Goal: Task Accomplishment & Management: Complete application form

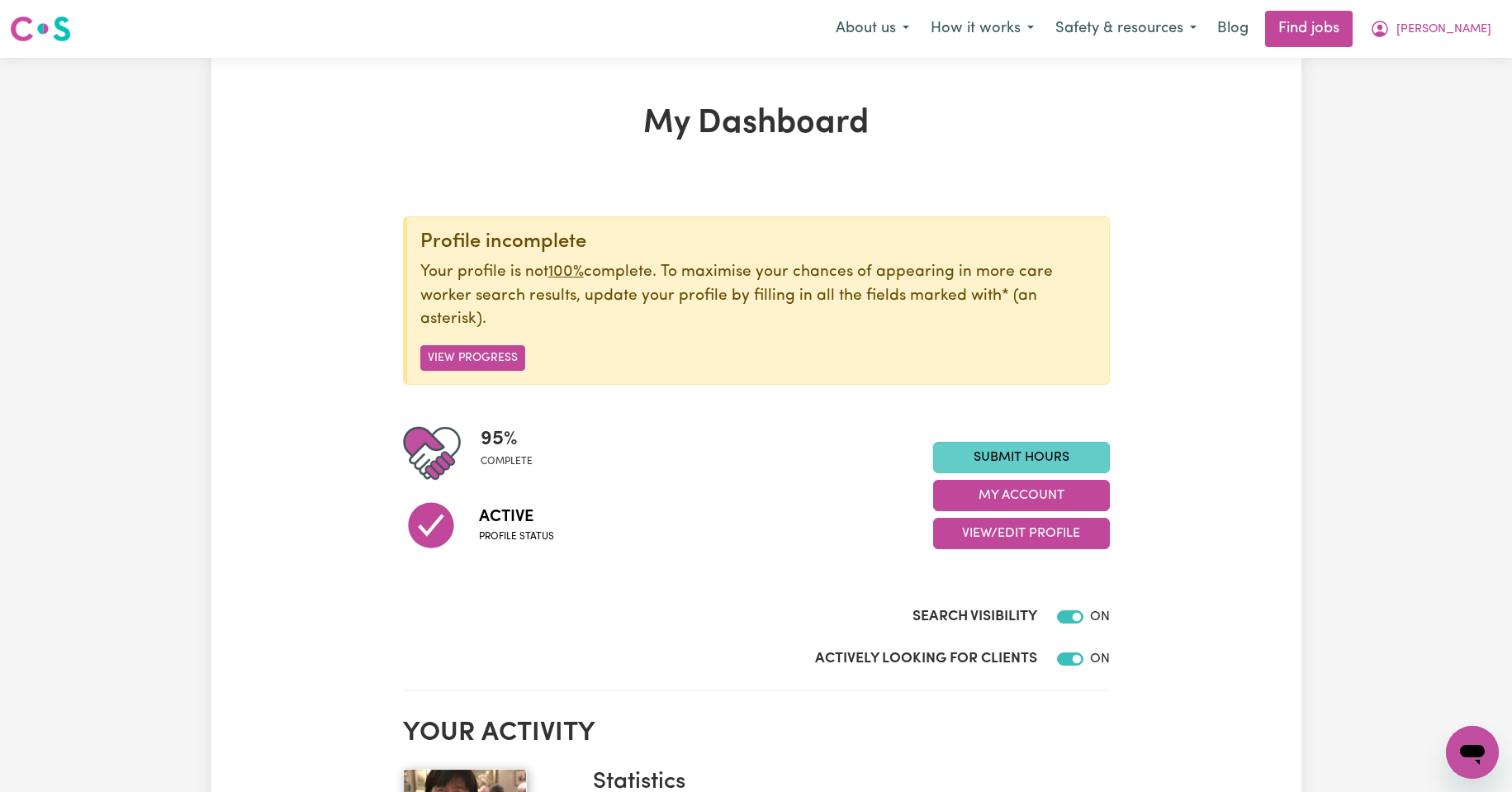
click at [1014, 457] on link "Submit Hours" at bounding box center [1021, 458] width 177 height 32
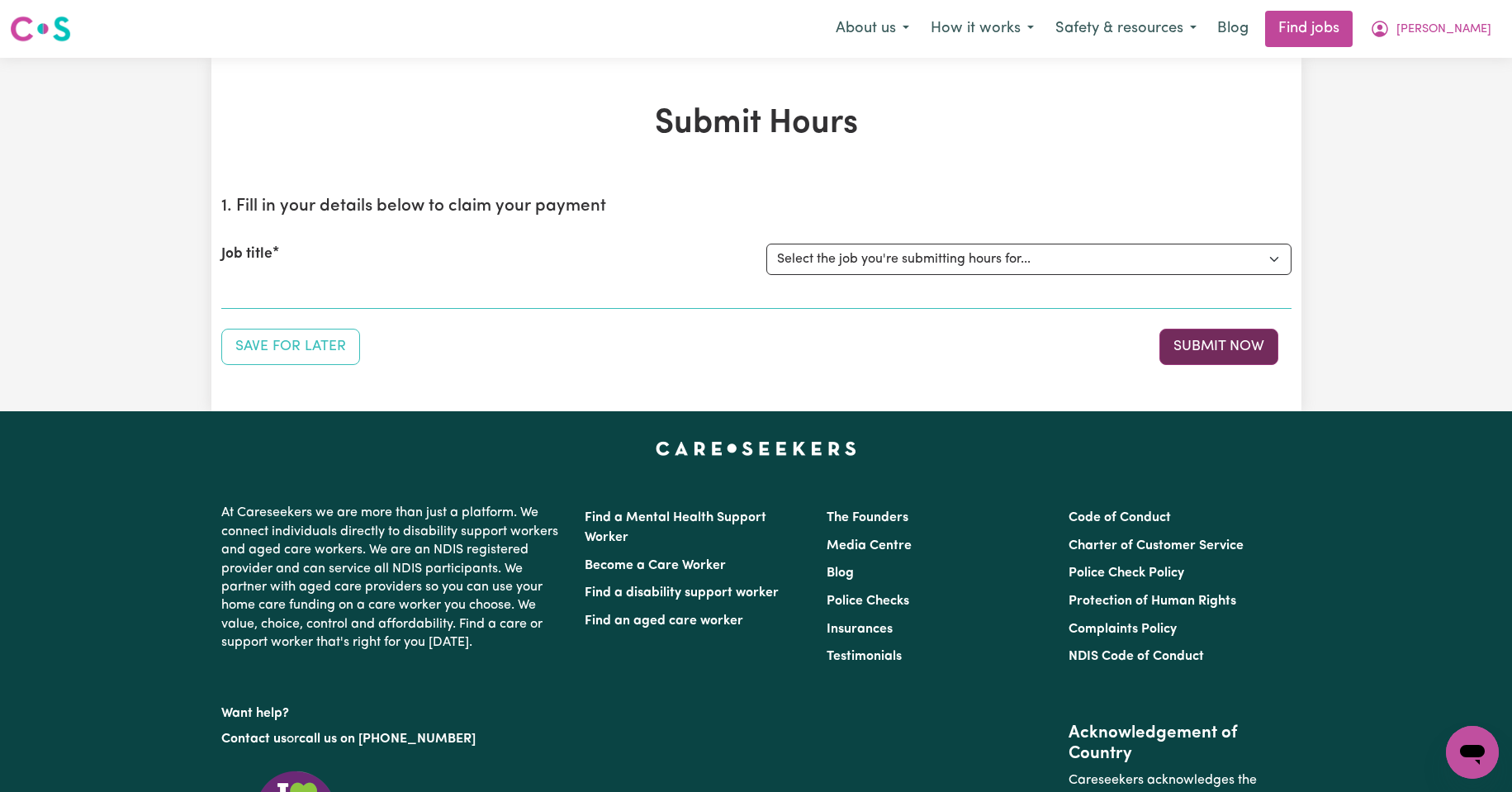
click at [1227, 345] on button "Submit Now" at bounding box center [1218, 347] width 119 height 36
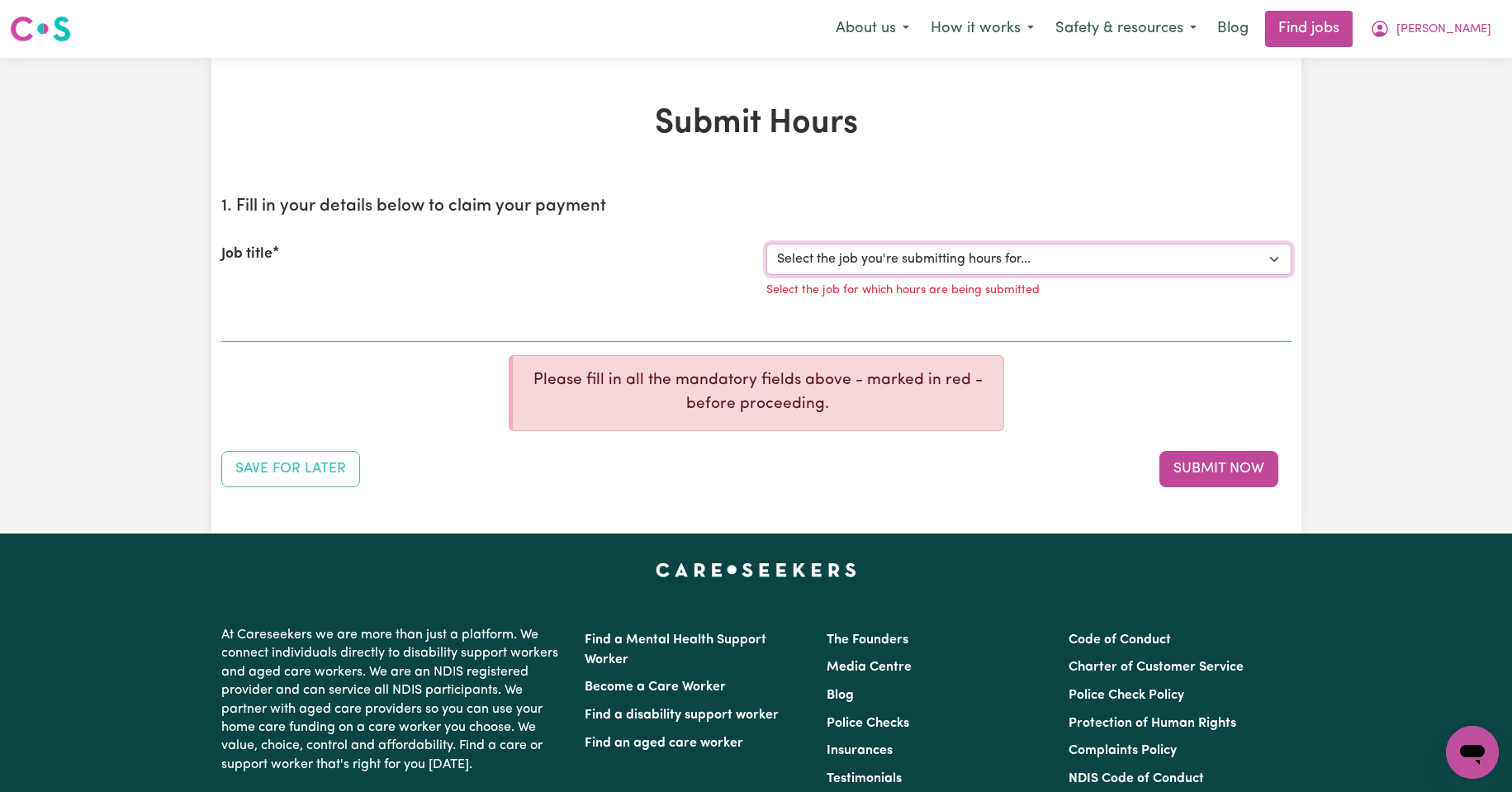
click at [1274, 259] on select "Select the job you're submitting hours for... [Kishore Hands Of Care] Support W…" at bounding box center [1030, 260] width 526 height 32
select select "14320"
click at [767, 244] on select "Select the job you're submitting hours for... [Kishore Hands Of Care] Support W…" at bounding box center [1030, 260] width 526 height 32
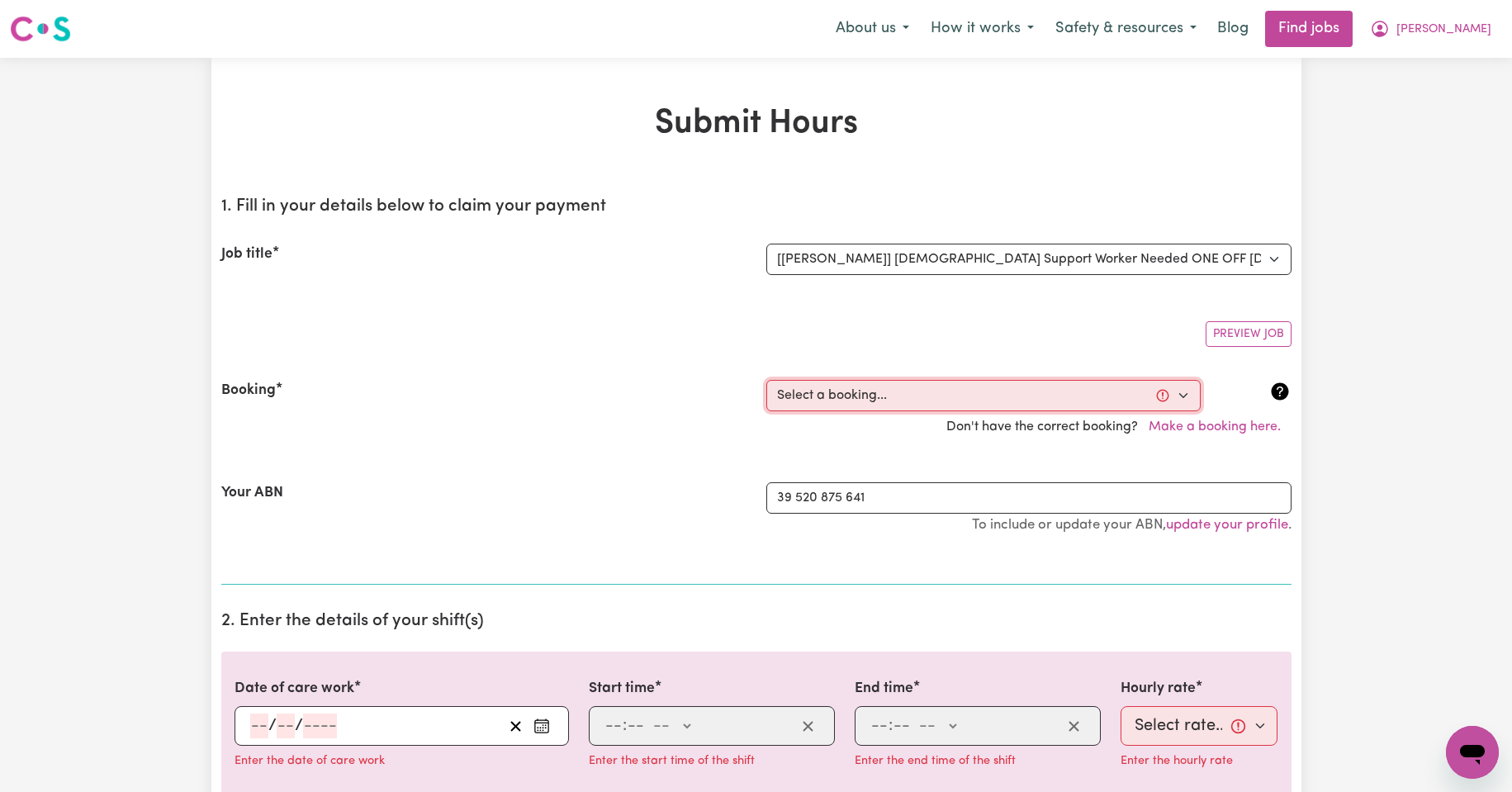
click at [1182, 393] on select "Select a booking... [DATE] 08:00am to 09:30am (ONE-OFF) [DATE] 08:00am to 09:30…" at bounding box center [984, 396] width 435 height 32
click at [1185, 396] on select "Select a booking... [DATE] 08:00am to 09:30am (ONE-OFF) [DATE] 08:00am to 09:30…" at bounding box center [984, 396] width 435 height 32
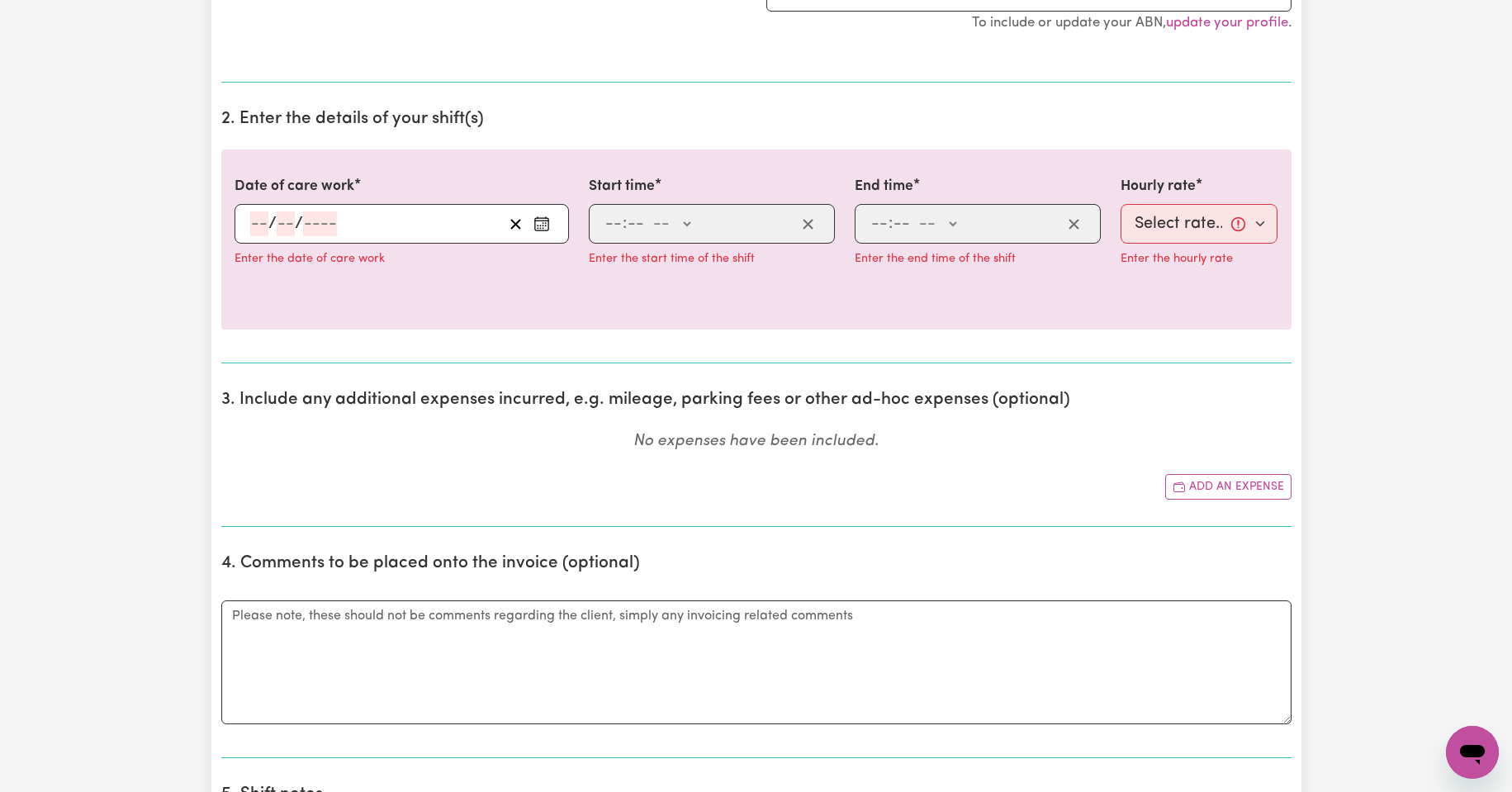
scroll to position [496, 0]
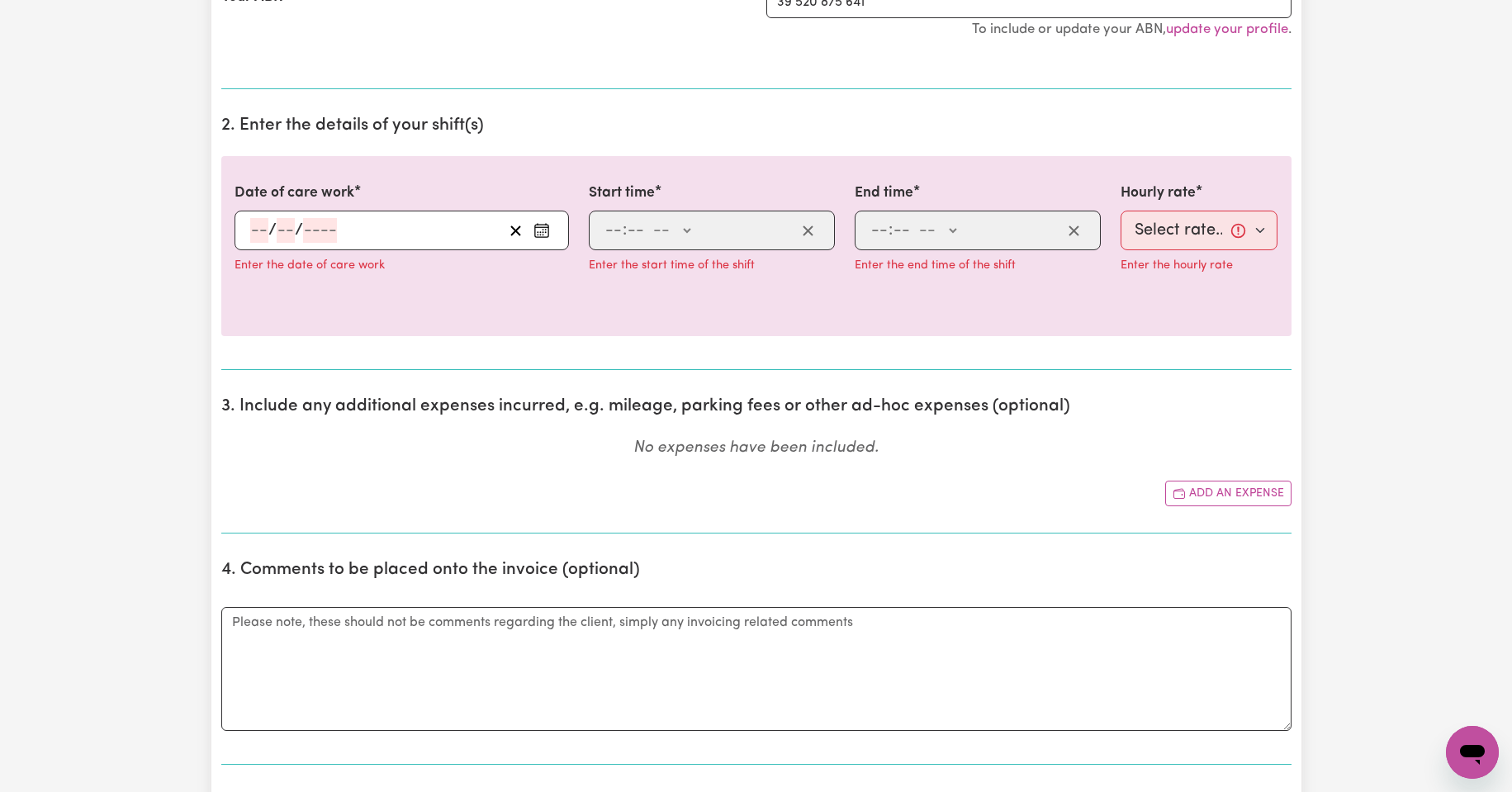
click at [342, 234] on div "/ /" at bounding box center [376, 230] width 254 height 25
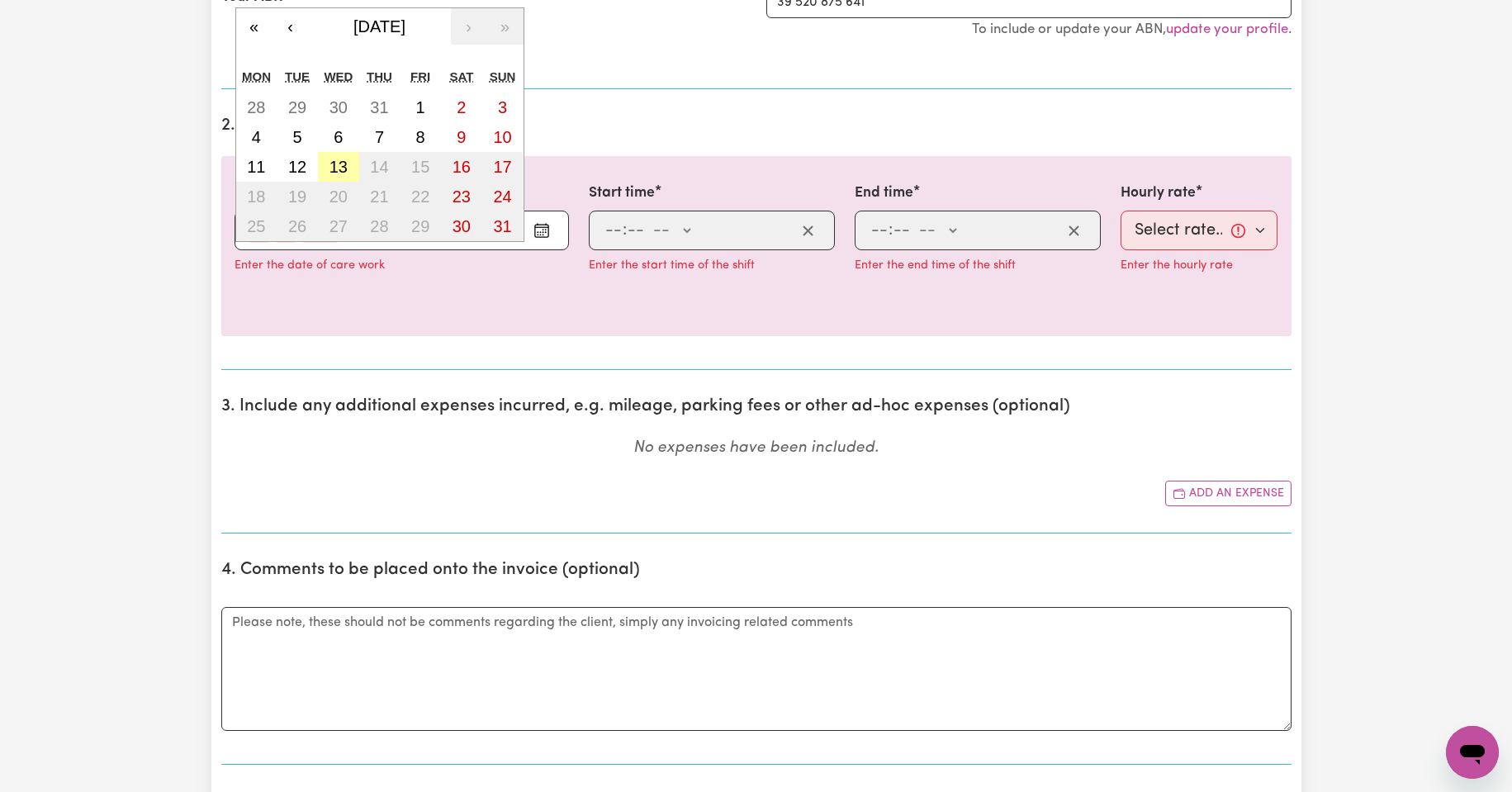
click at [337, 158] on abbr "13" at bounding box center [338, 166] width 18 height 18
type input "[DATE]"
type input "13"
type input "8"
type input "2025"
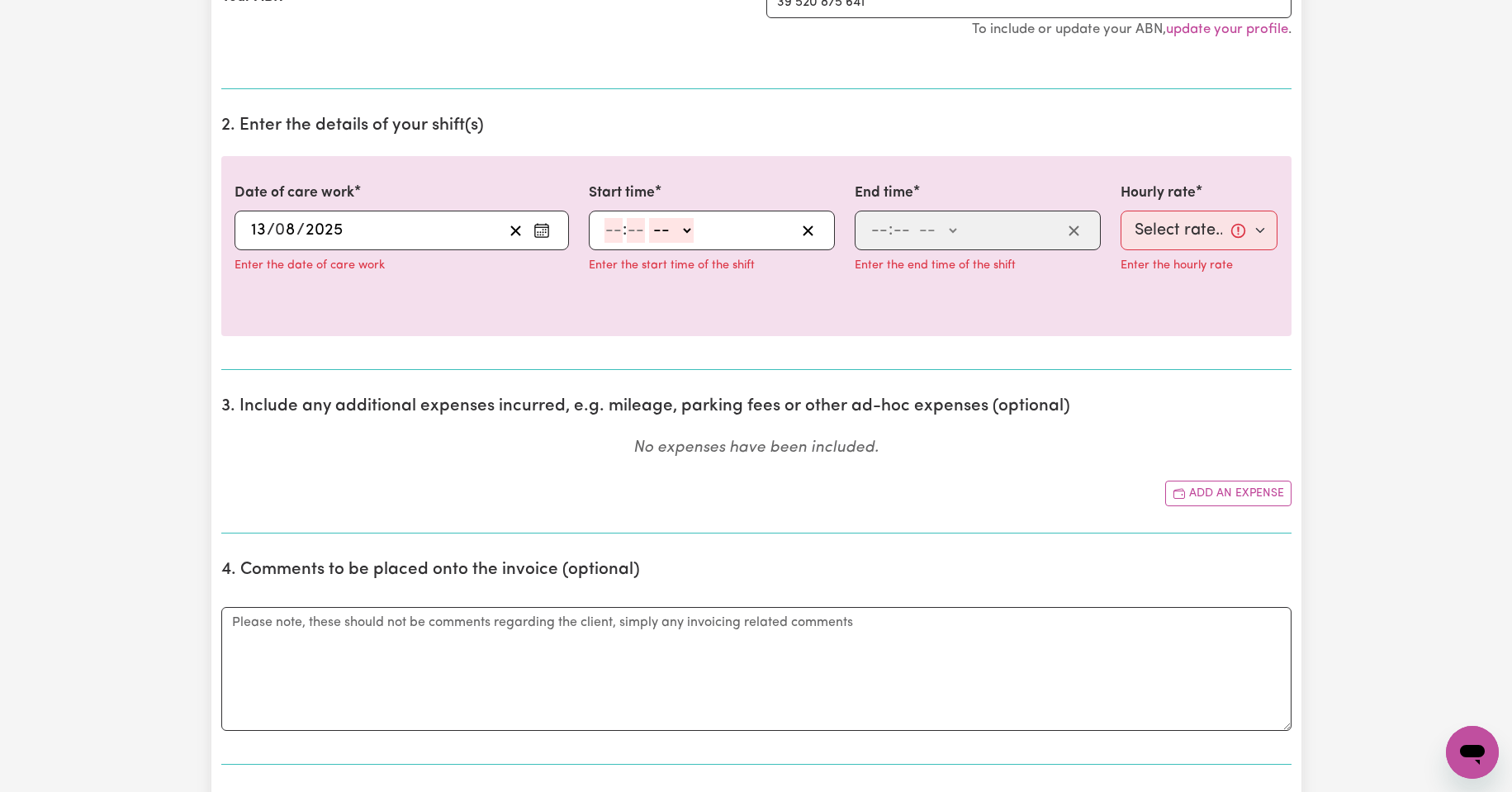
click at [624, 230] on span ":" at bounding box center [625, 230] width 4 height 18
click at [609, 236] on input "number" at bounding box center [613, 230] width 18 height 25
type input "8"
type input "00"
click at [685, 232] on select "-- AM PM" at bounding box center [670, 230] width 45 height 25
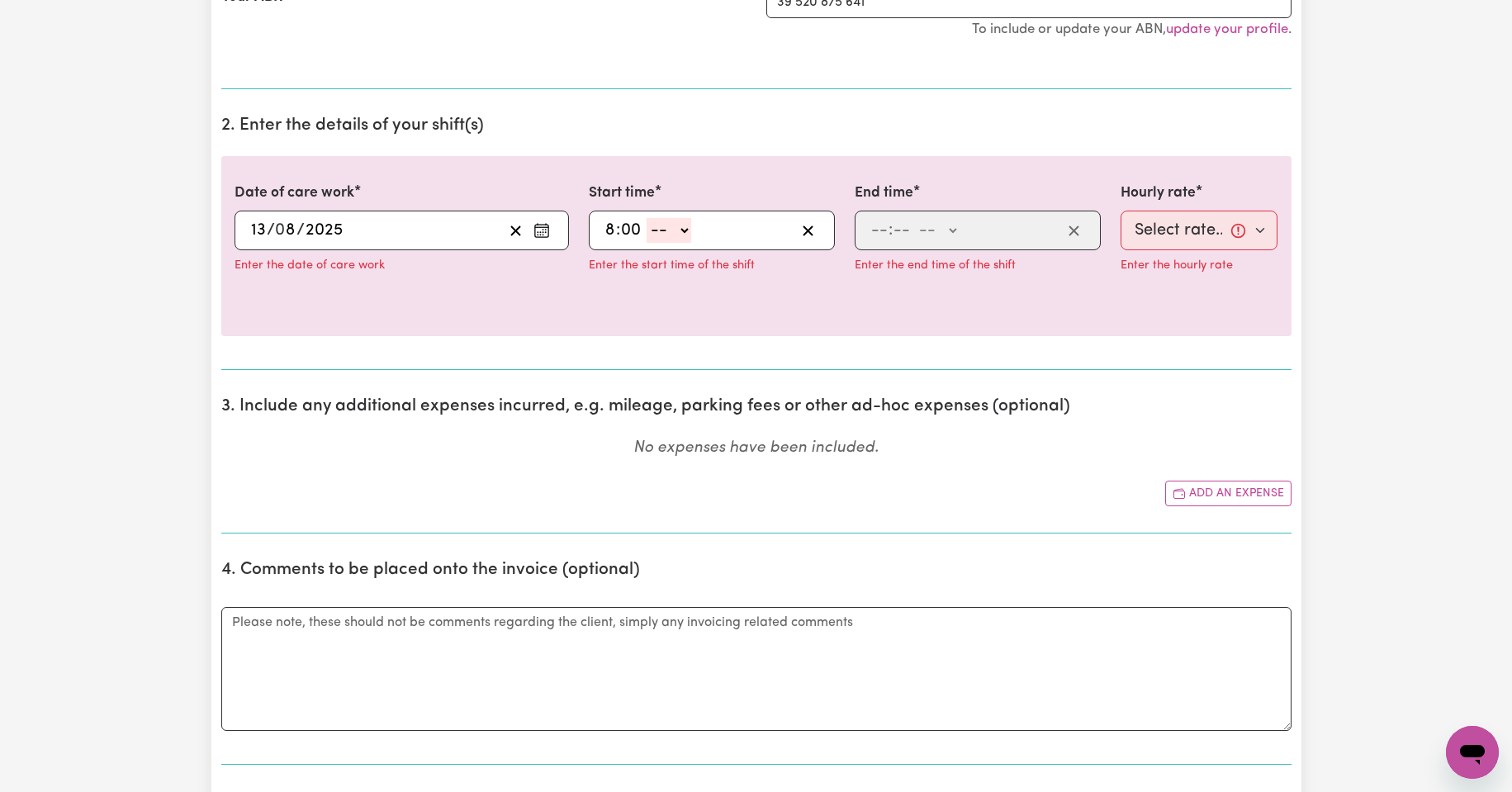
select select "am"
click at [647, 218] on select "-- AM PM" at bounding box center [670, 230] width 45 height 25
type input "08:00"
type input "0"
click at [883, 229] on input "number" at bounding box center [879, 230] width 18 height 25
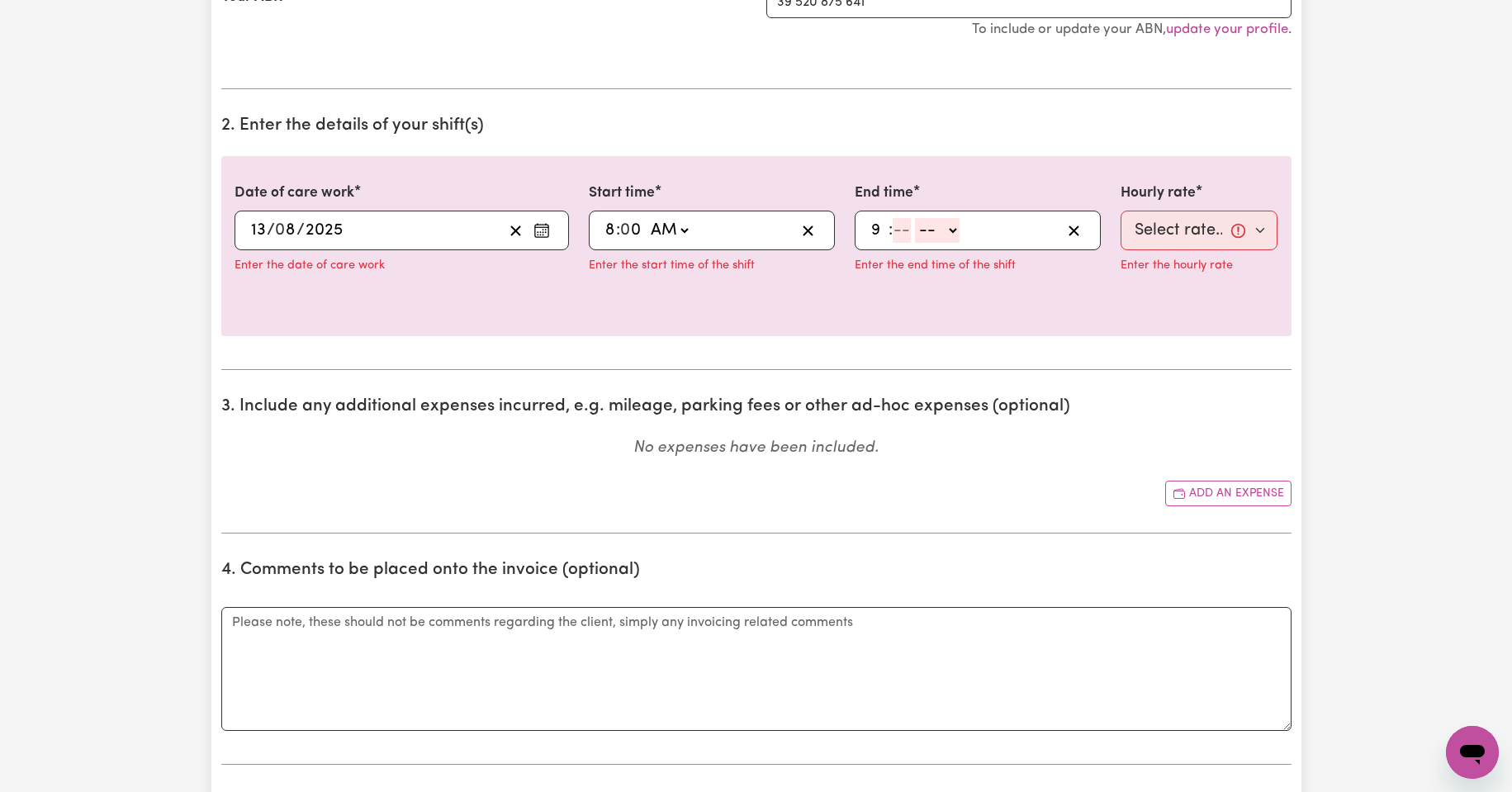
type input "9"
type input "30"
click at [947, 228] on select "-- AM PM" at bounding box center [933, 230] width 45 height 25
select select "am"
click at [911, 218] on select "-- AM PM" at bounding box center [933, 230] width 45 height 25
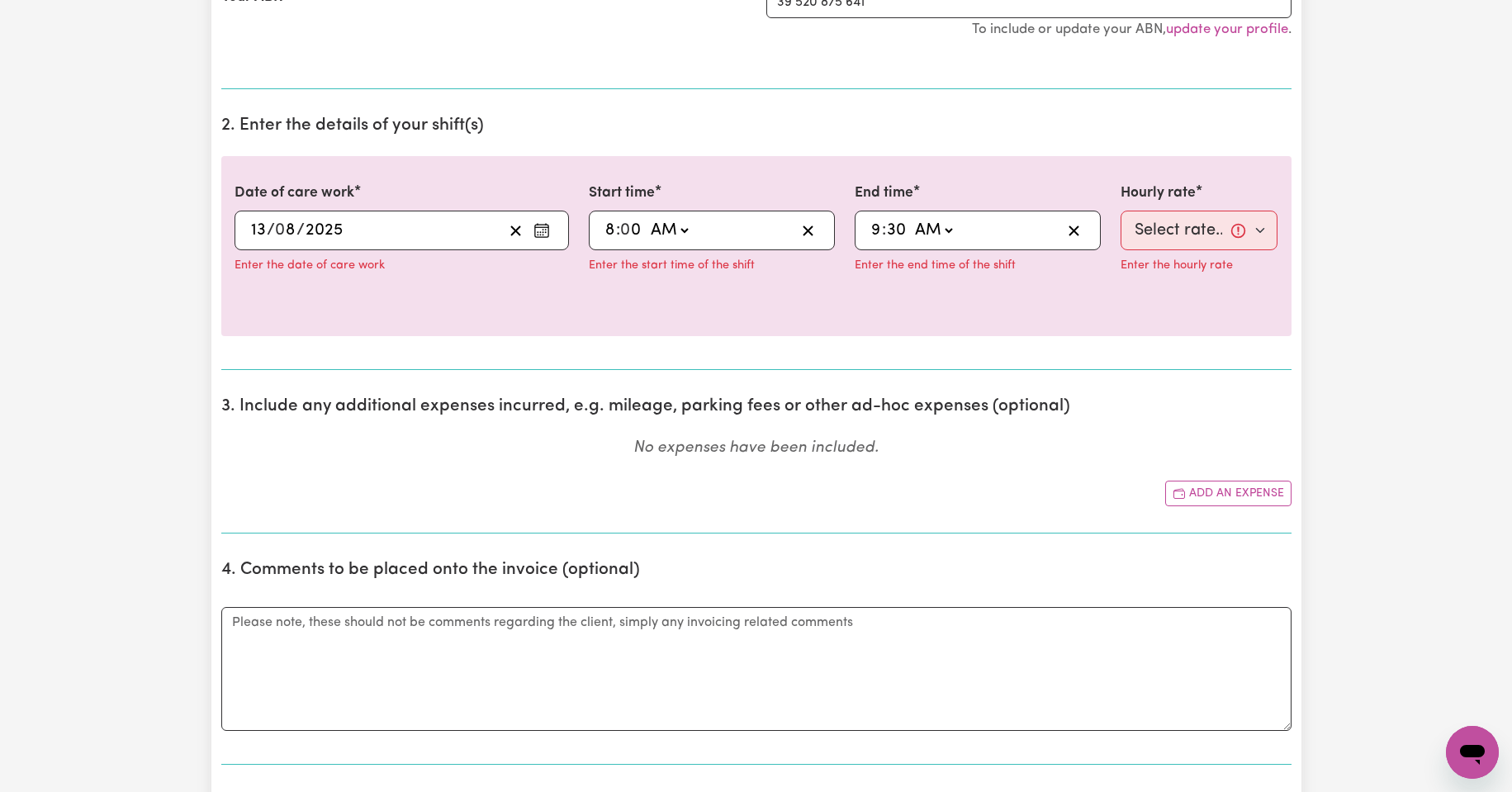
type input "09:30"
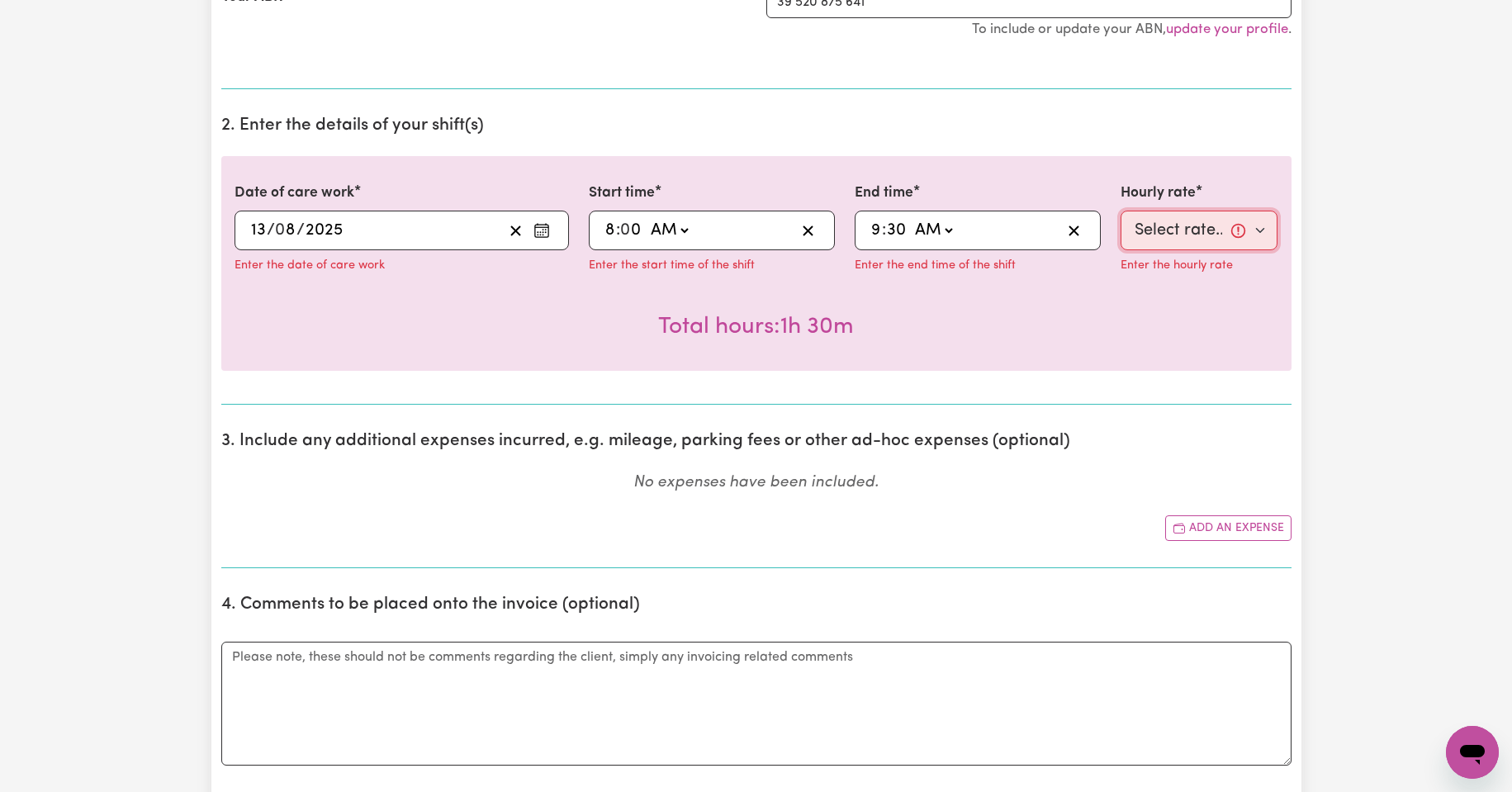
click at [1261, 230] on select "Select rate... $50.00 (Weekday)" at bounding box center [1200, 230] width 158 height 39
select select "50-Weekday"
click at [1121, 210] on select "Select rate... $50.00 (Weekday)" at bounding box center [1200, 230] width 158 height 39
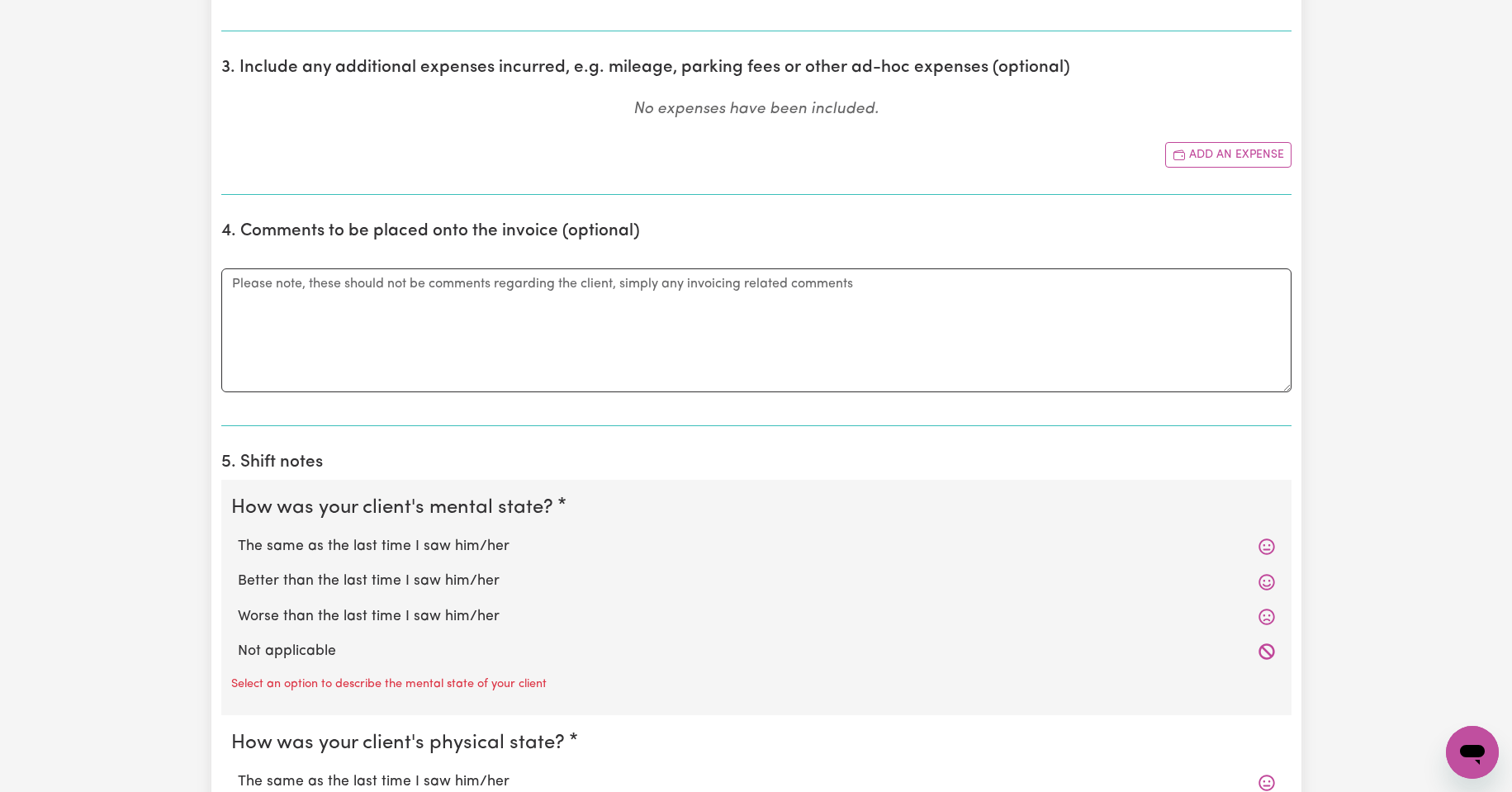
scroll to position [882, 0]
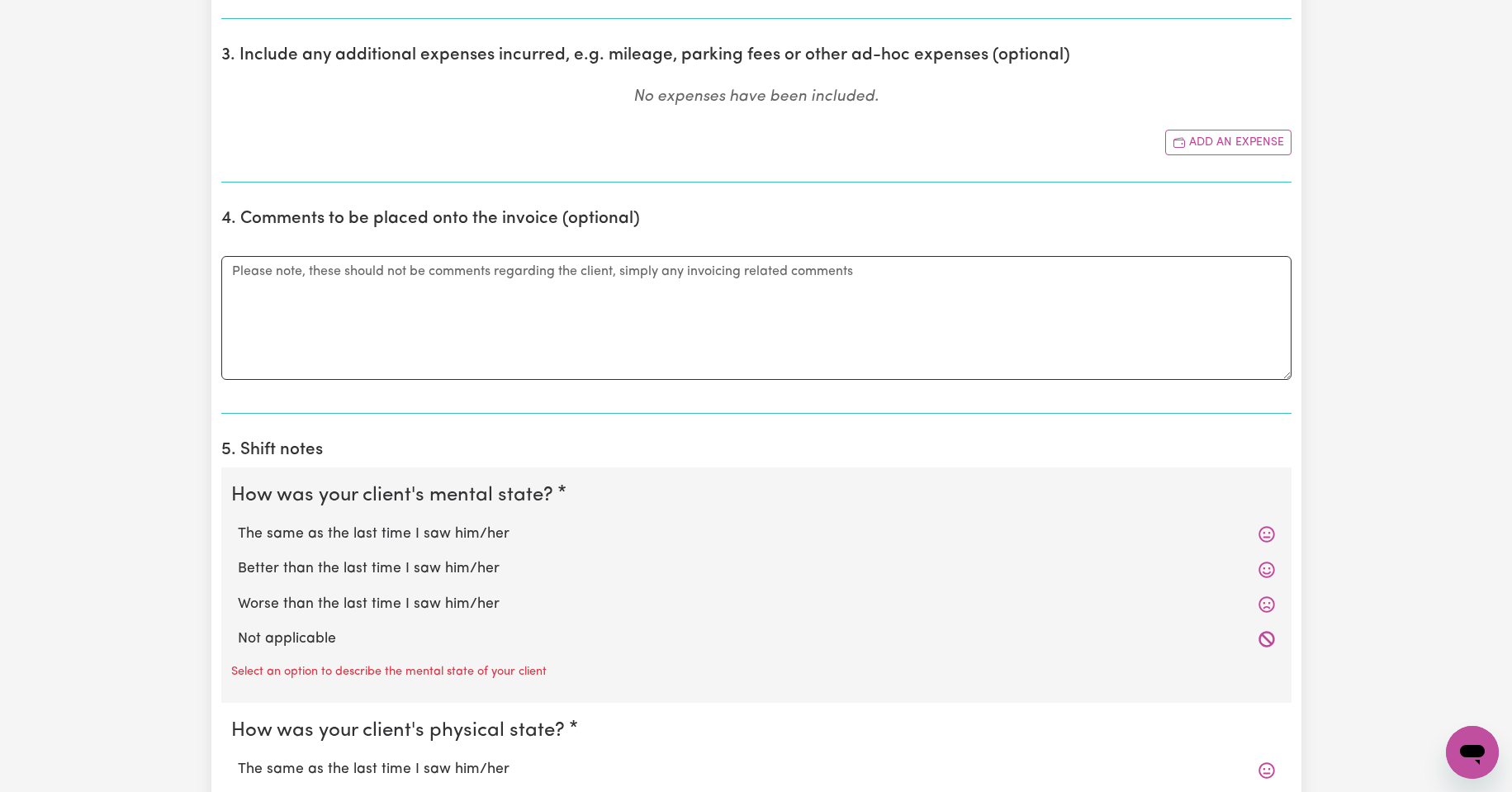
click at [312, 535] on label "The same as the last time I saw him/her" at bounding box center [756, 534] width 1037 height 22
click at [238, 524] on input "The same as the last time I saw him/her" at bounding box center [238, 523] width 1 height 1
radio input "true"
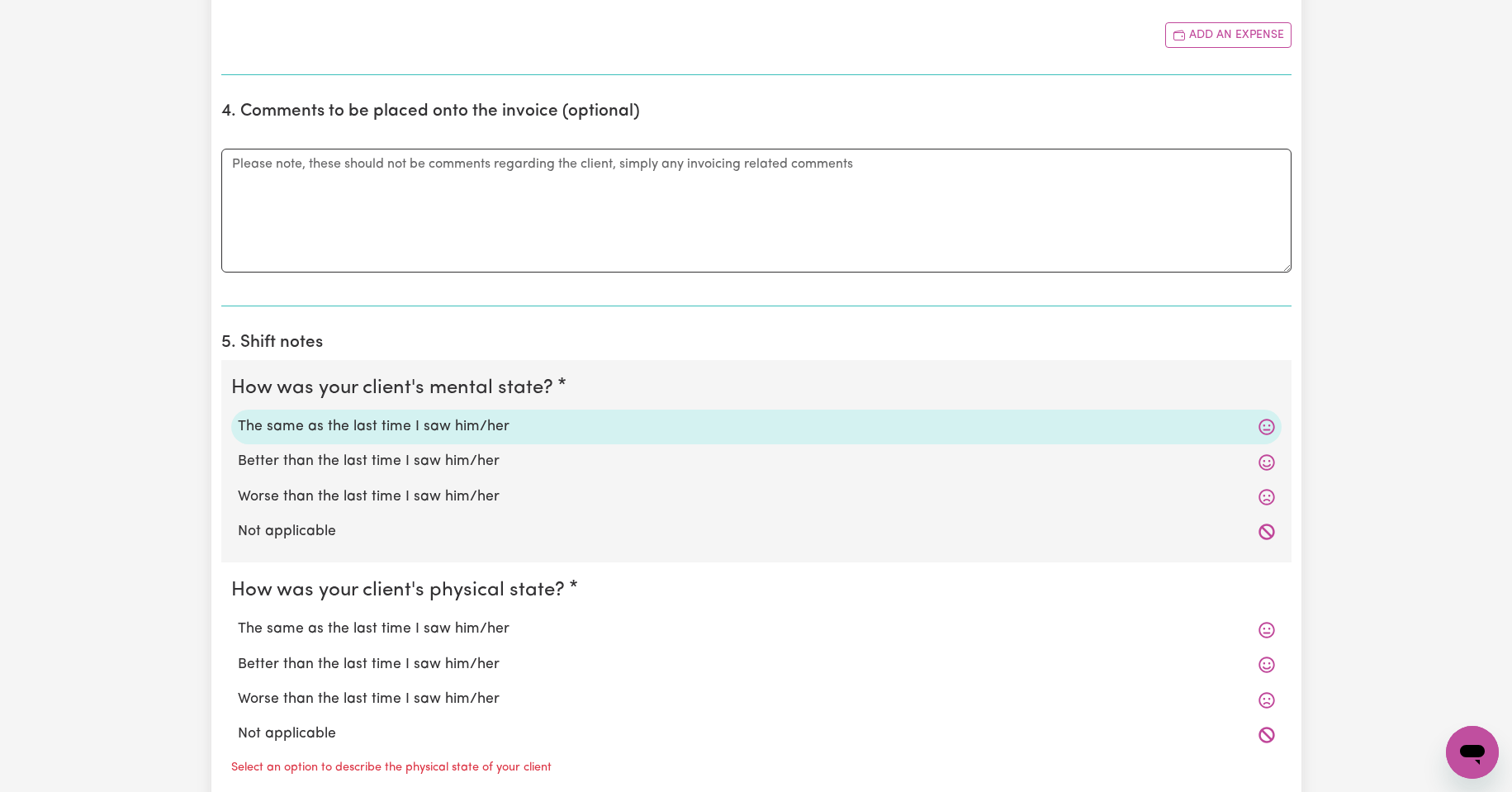
scroll to position [1018, 0]
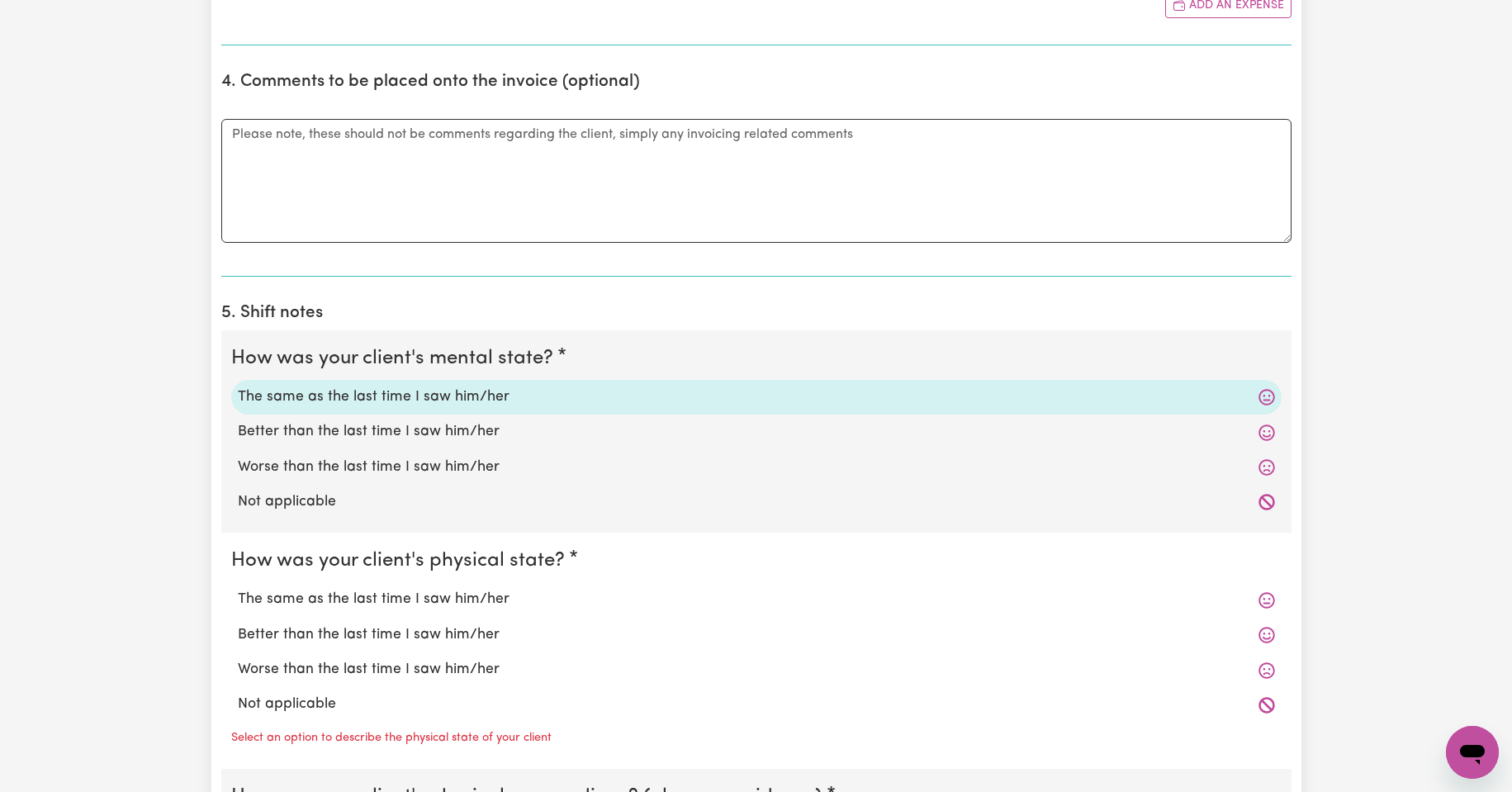
click at [385, 602] on label "The same as the last time I saw him/her" at bounding box center [756, 599] width 1037 height 22
click at [238, 589] on input "The same as the last time I saw him/her" at bounding box center [238, 588] width 1 height 1
radio input "true"
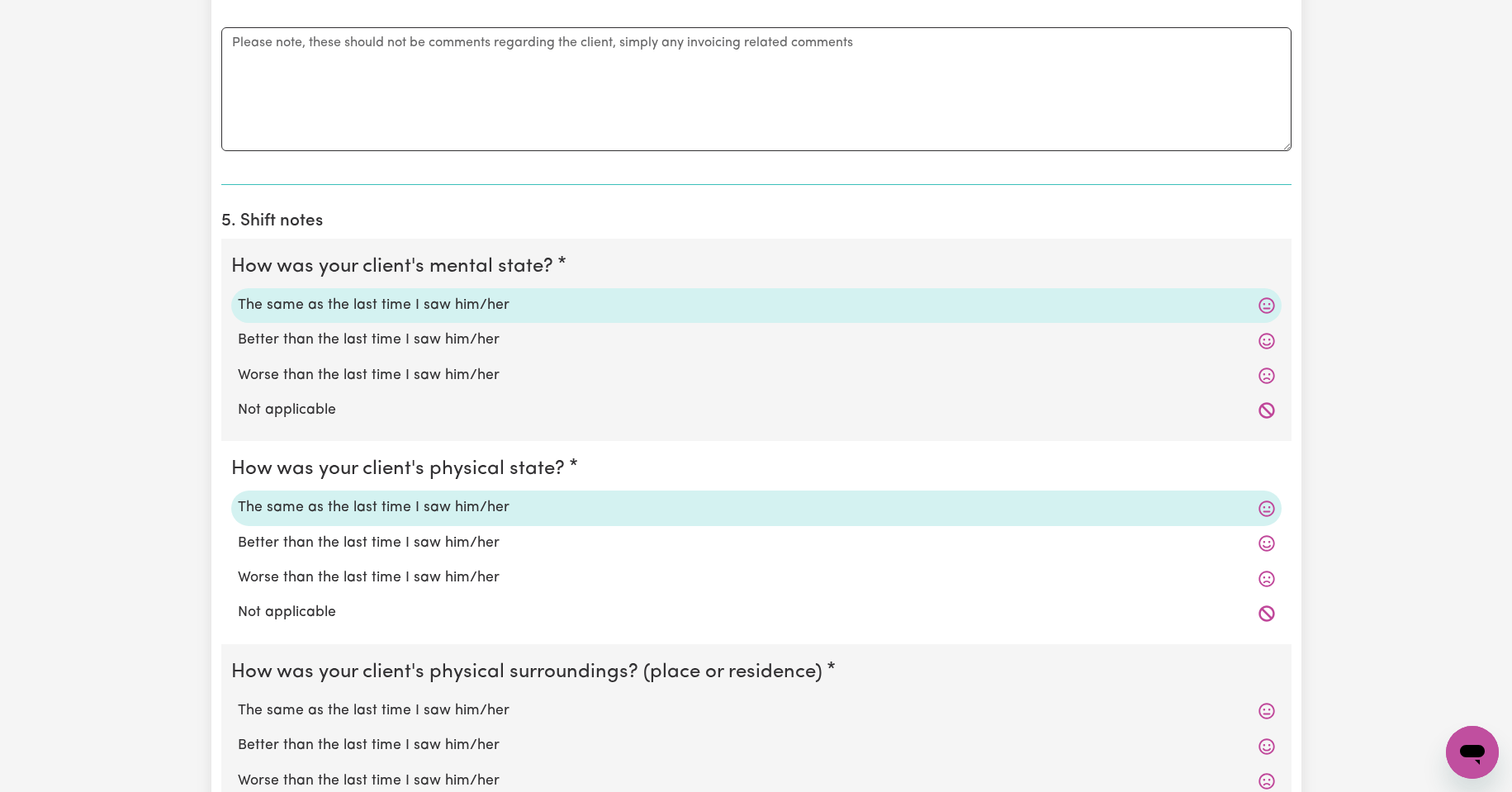
scroll to position [1157, 0]
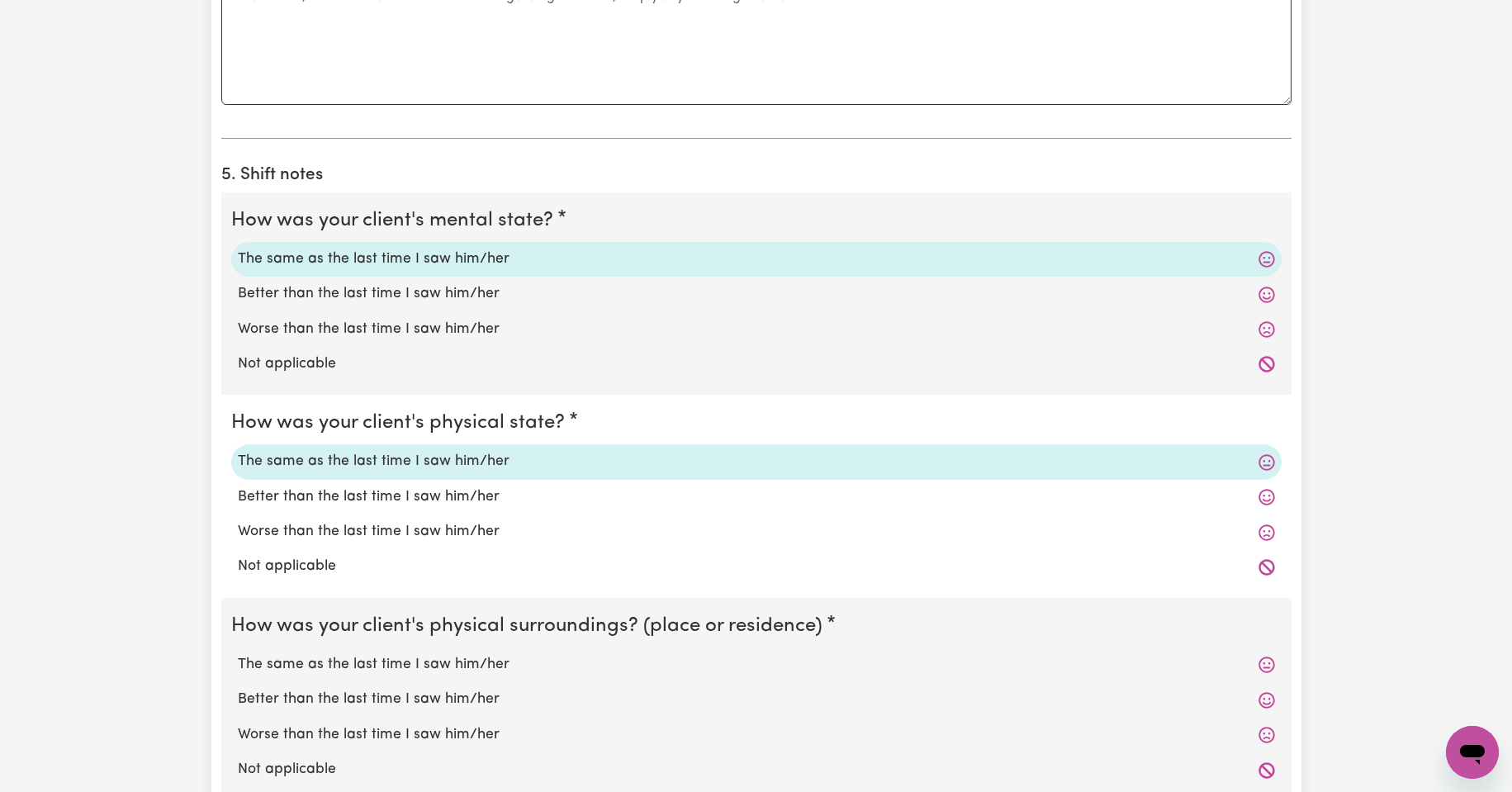
click at [386, 669] on label "The same as the last time I saw him/her" at bounding box center [756, 665] width 1037 height 22
click at [238, 655] on input "The same as the last time I saw him/her" at bounding box center [238, 654] width 1 height 1
radio input "true"
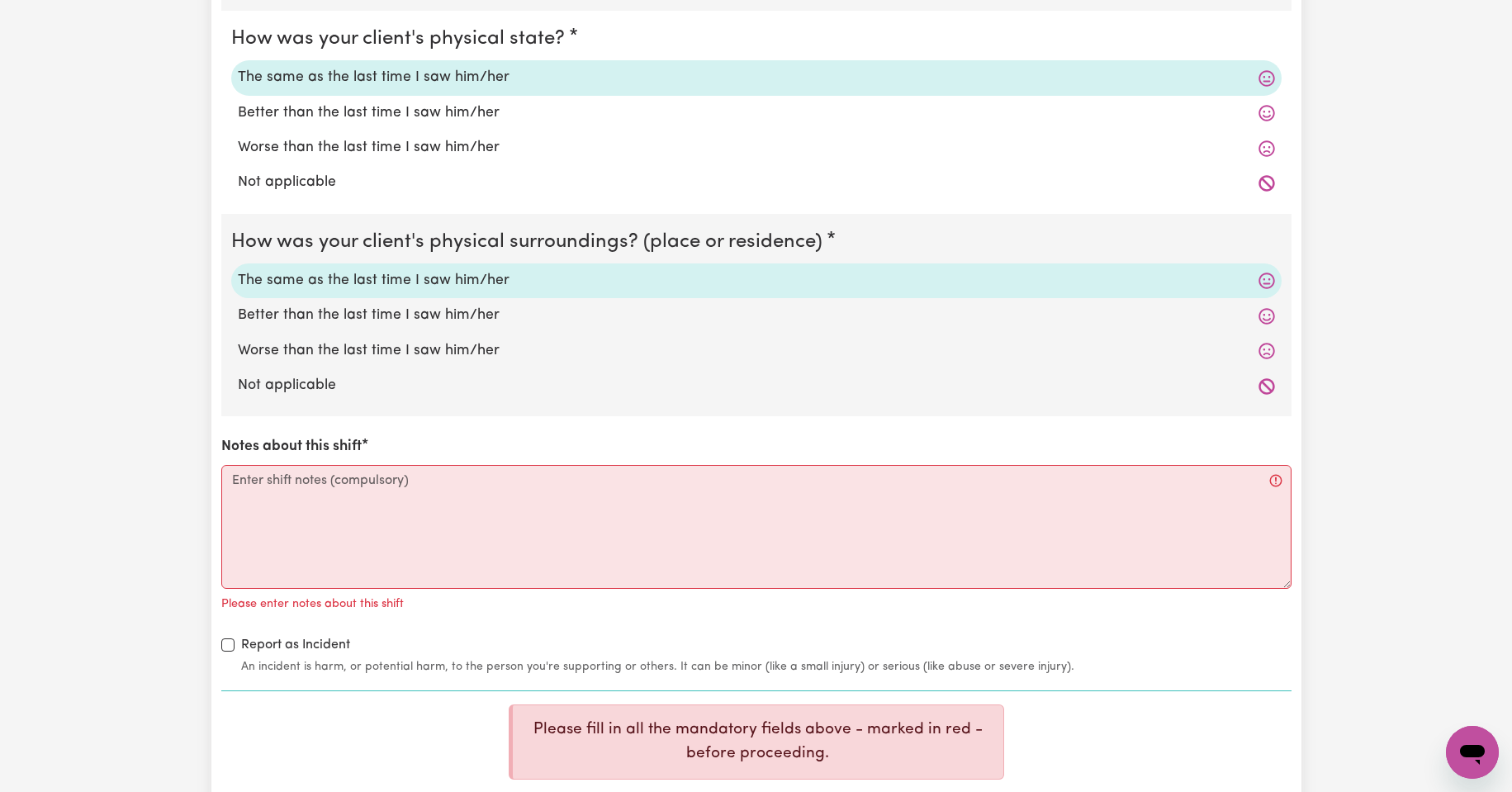
scroll to position [1597, 0]
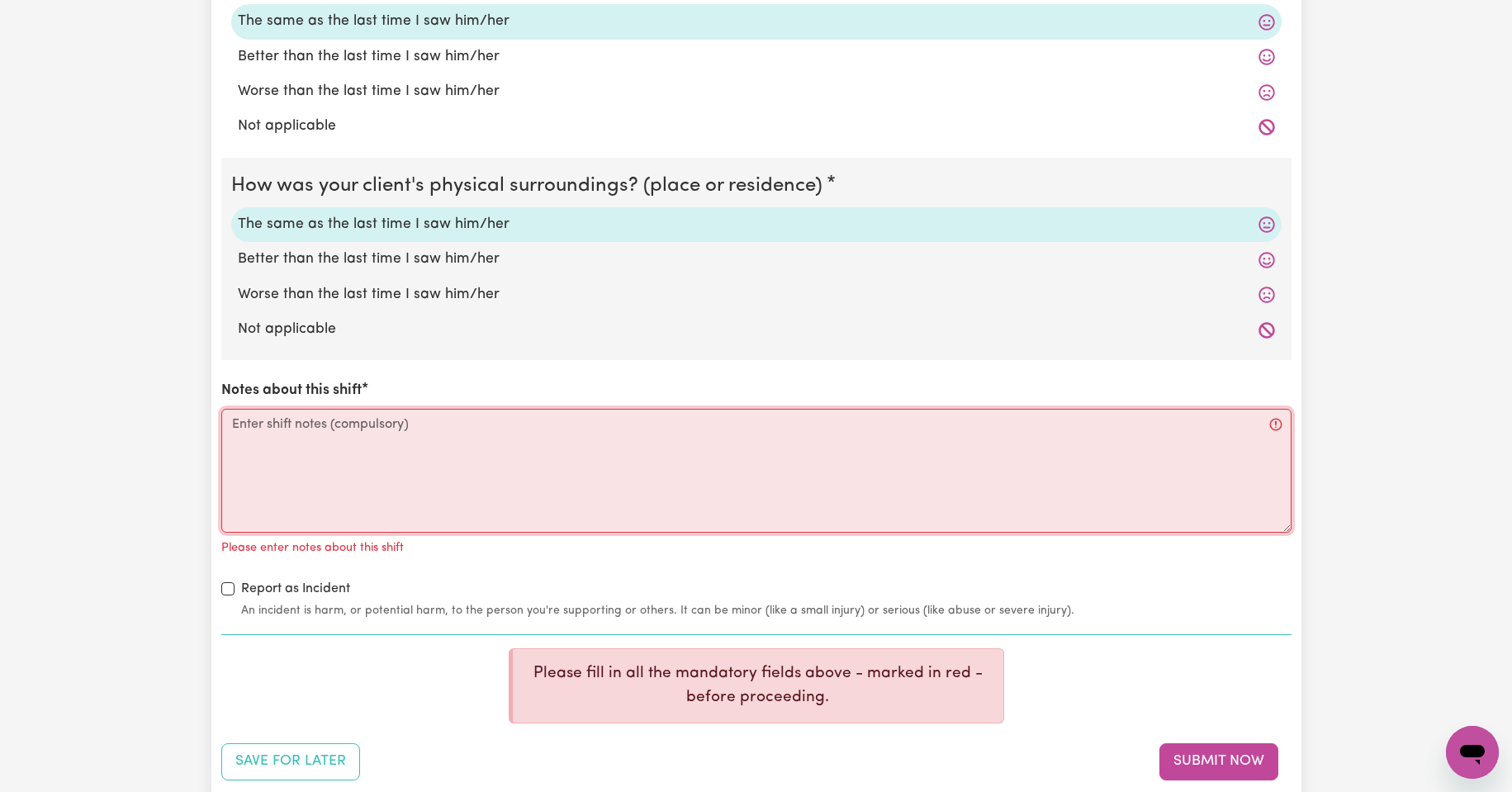
click at [257, 429] on textarea "Notes about this shift" at bounding box center [756, 470] width 1071 height 124
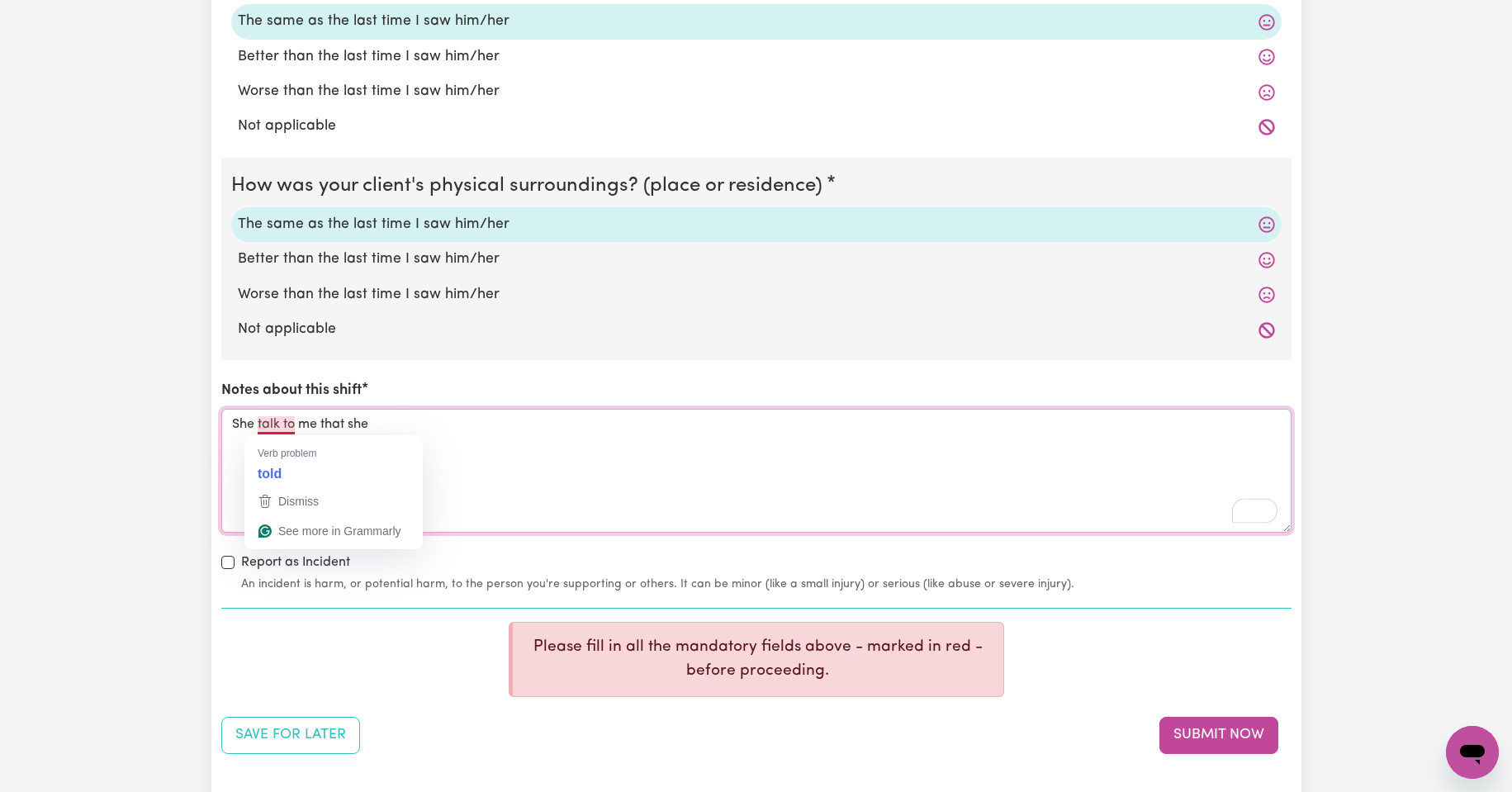
click at [279, 422] on textarea "She talk to me that she" at bounding box center [756, 470] width 1071 height 124
click at [363, 425] on textarea "She told me that she" at bounding box center [756, 470] width 1071 height 124
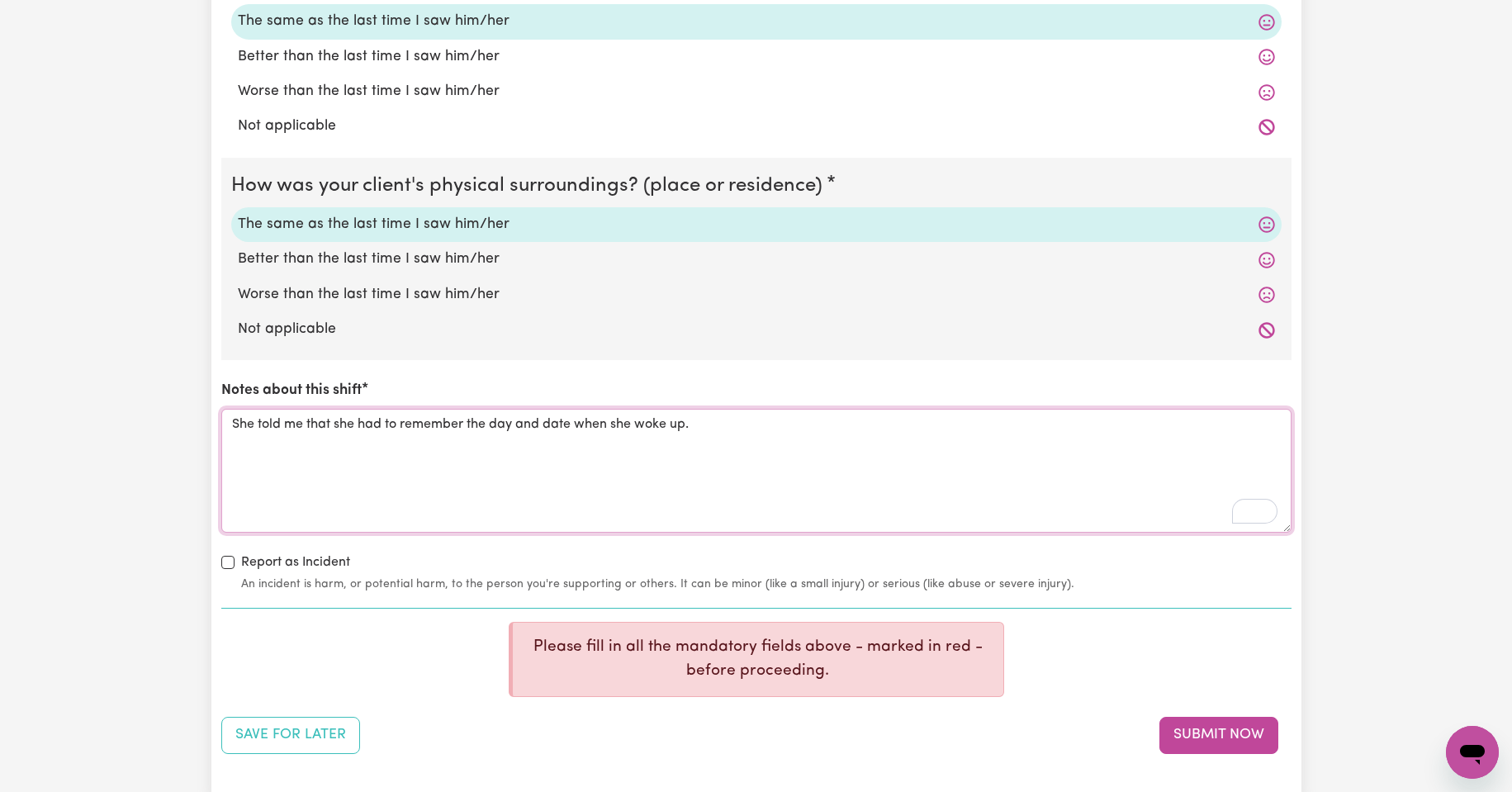
click at [395, 424] on textarea "She told me that she had to remember the day and date when she woke up." at bounding box center [756, 470] width 1071 height 124
type textarea "She told me that she tried to remember the day and date when she woke up."
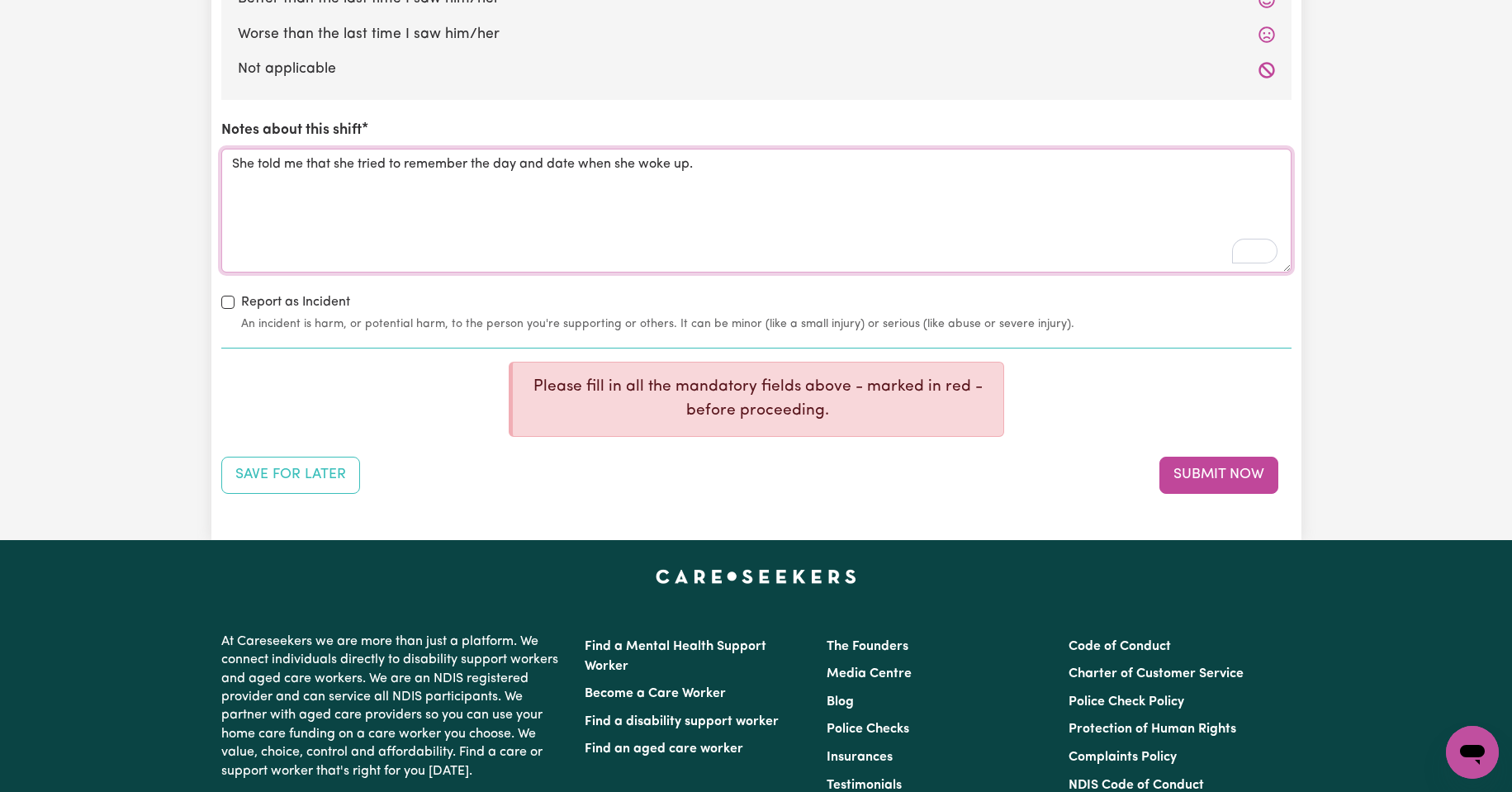
scroll to position [1873, 0]
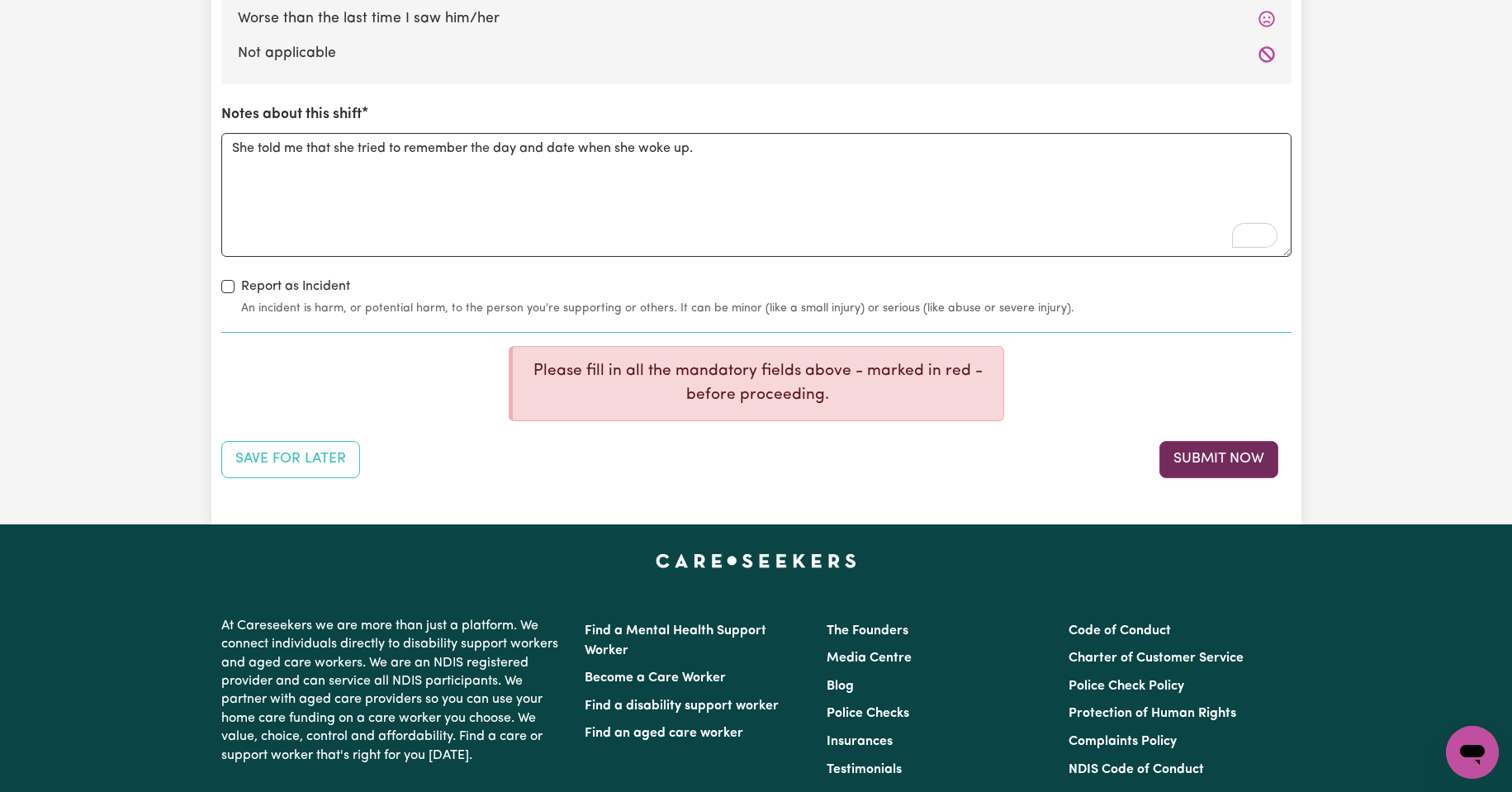
click at [1221, 456] on button "Submit Now" at bounding box center [1218, 459] width 119 height 36
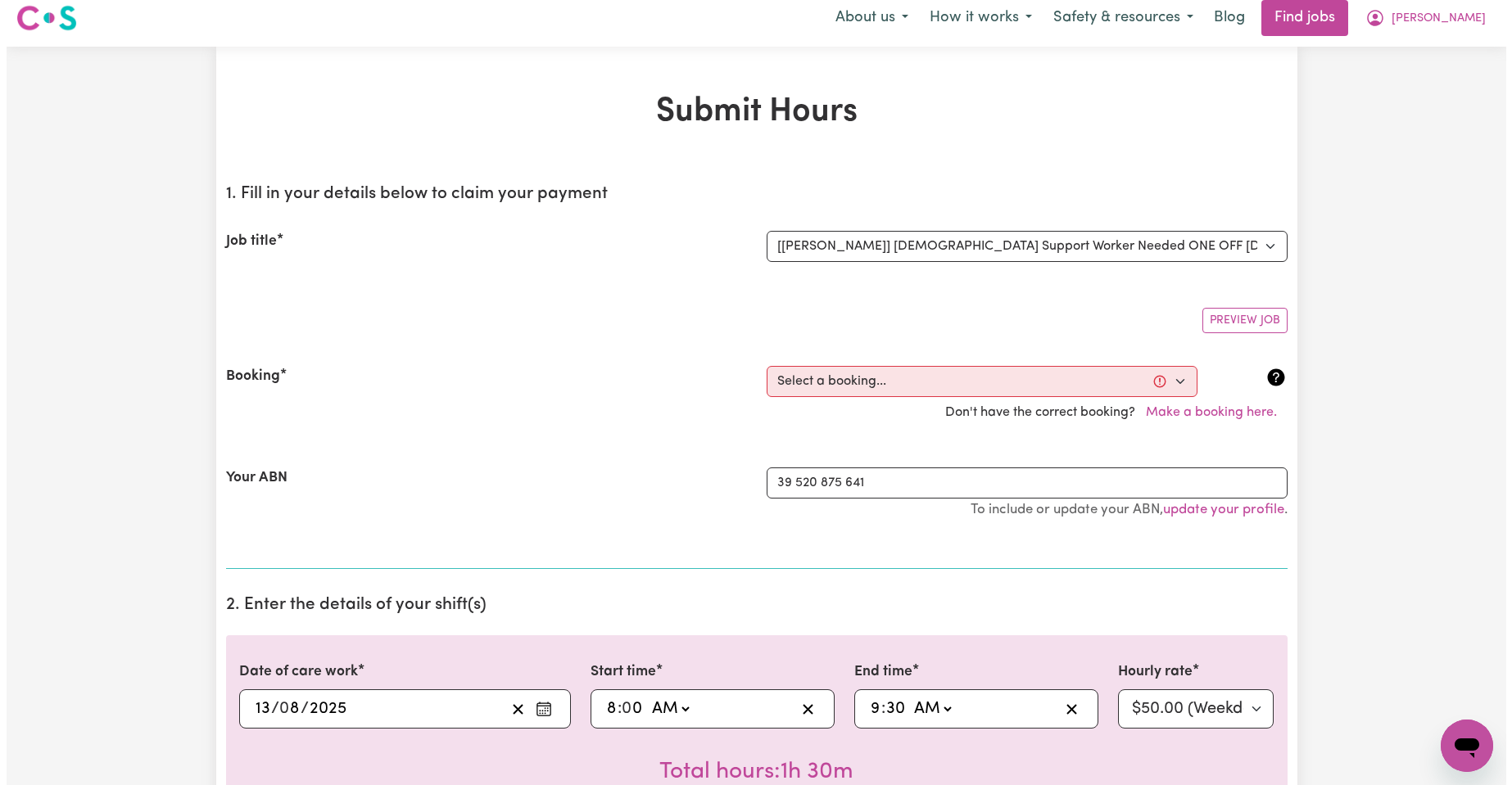
scroll to position [0, 0]
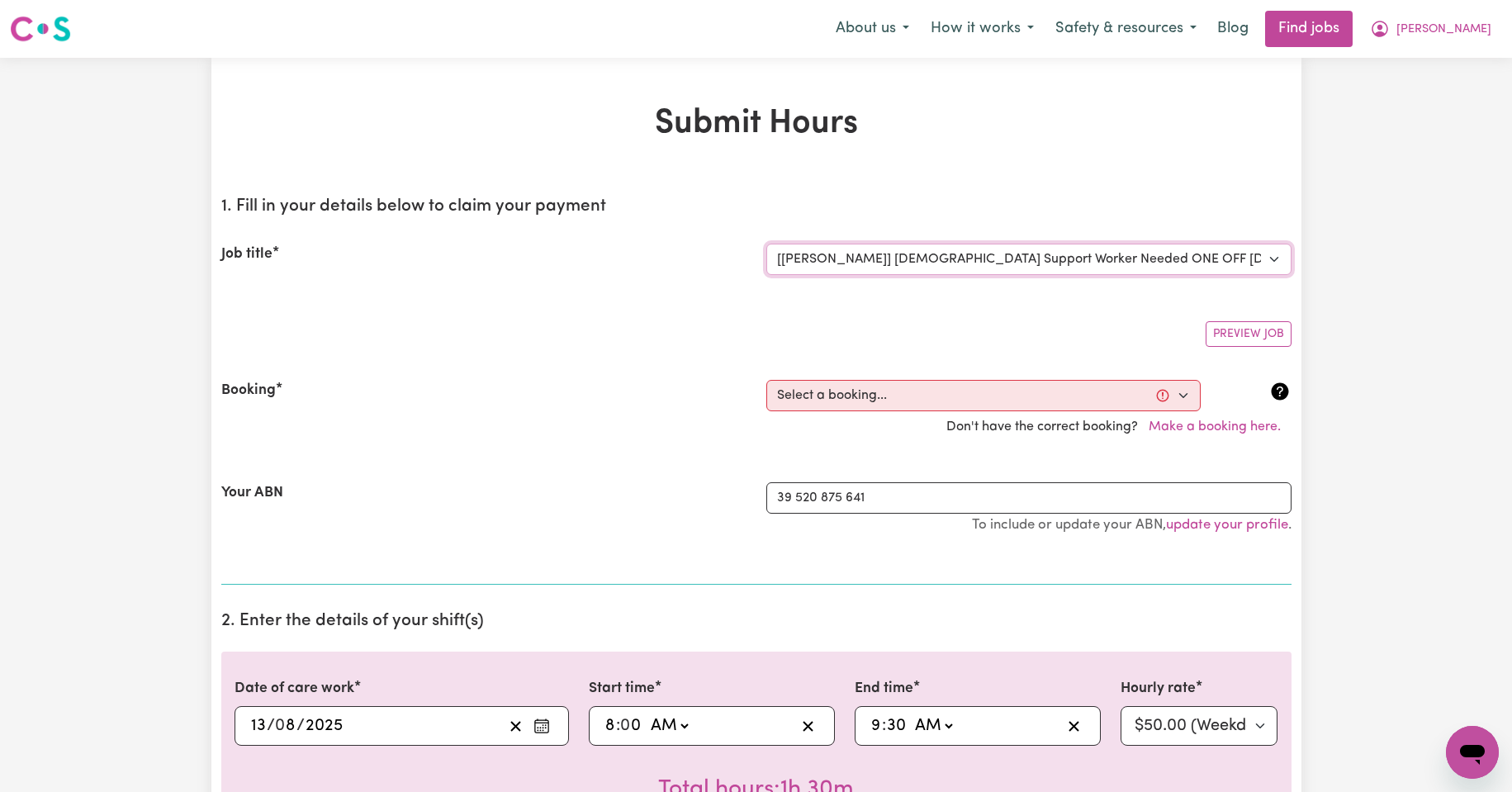
click at [1275, 258] on select "Select the job you're submitting hours for... [Kishore Hands Of Care] Support W…" at bounding box center [1030, 260] width 526 height 32
click at [767, 244] on select "Select the job you're submitting hours for... [Kishore Hands Of Care] Support W…" at bounding box center [1030, 260] width 526 height 32
click at [1188, 395] on select "Select a booking... [DATE] 08:00am to 09:30am (ONE-OFF) [DATE] 08:00am to 09:30…" at bounding box center [984, 396] width 435 height 32
click at [1465, 32] on span "[PERSON_NAME]" at bounding box center [1445, 29] width 95 height 18
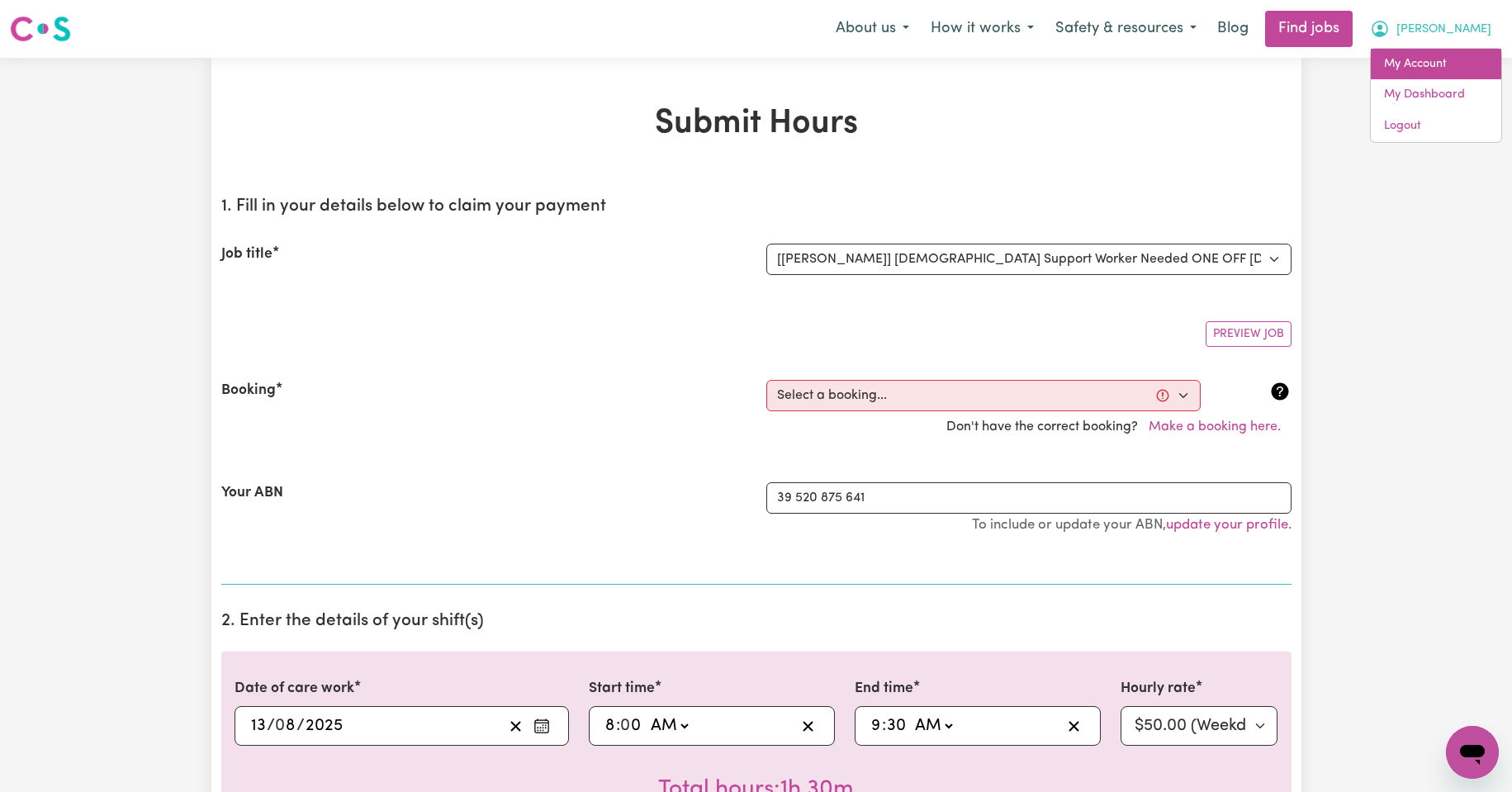
click at [1426, 62] on link "My Account" at bounding box center [1436, 65] width 131 height 32
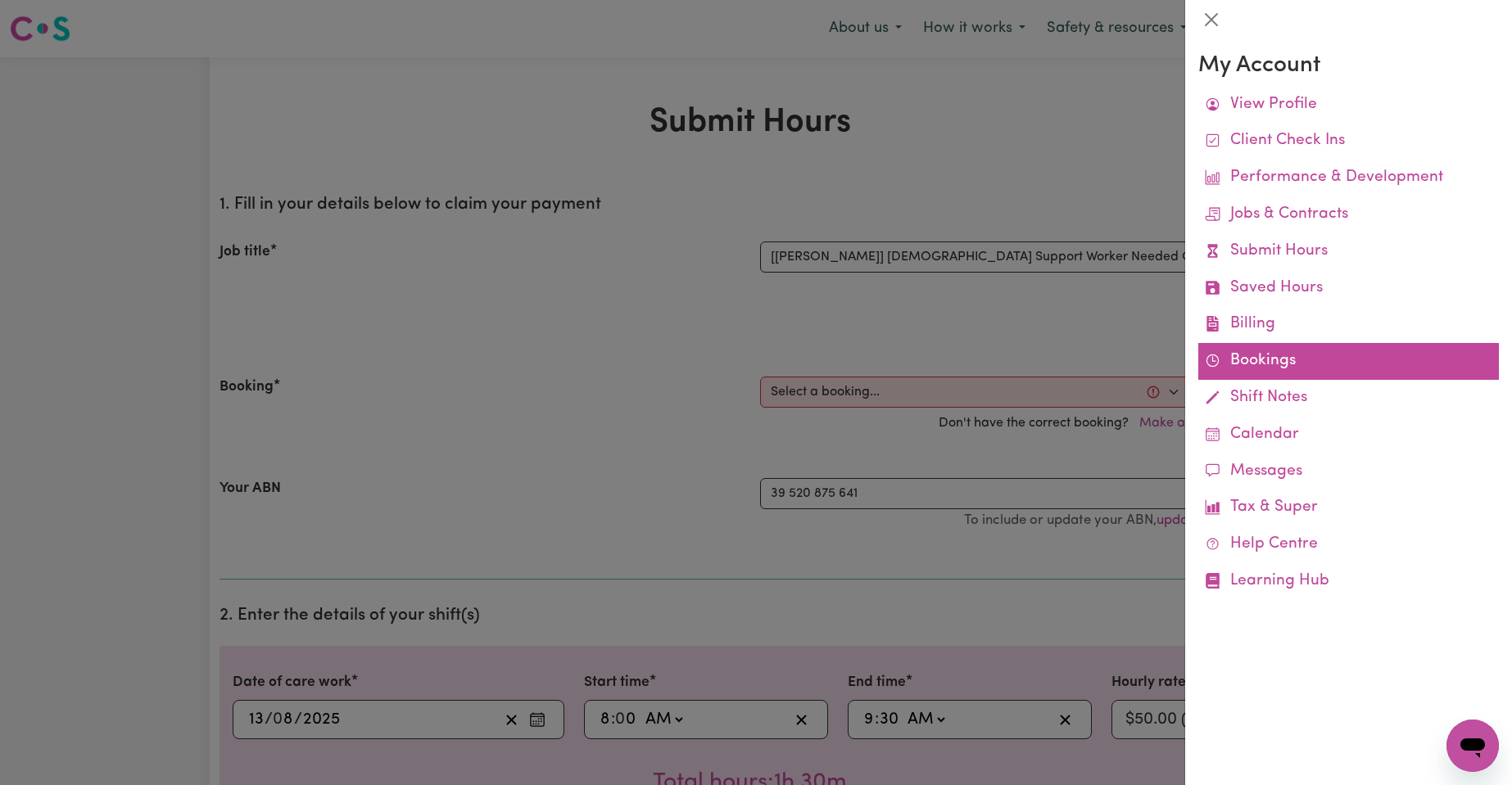
click at [1260, 359] on link "Bookings" at bounding box center [1348, 361] width 300 height 37
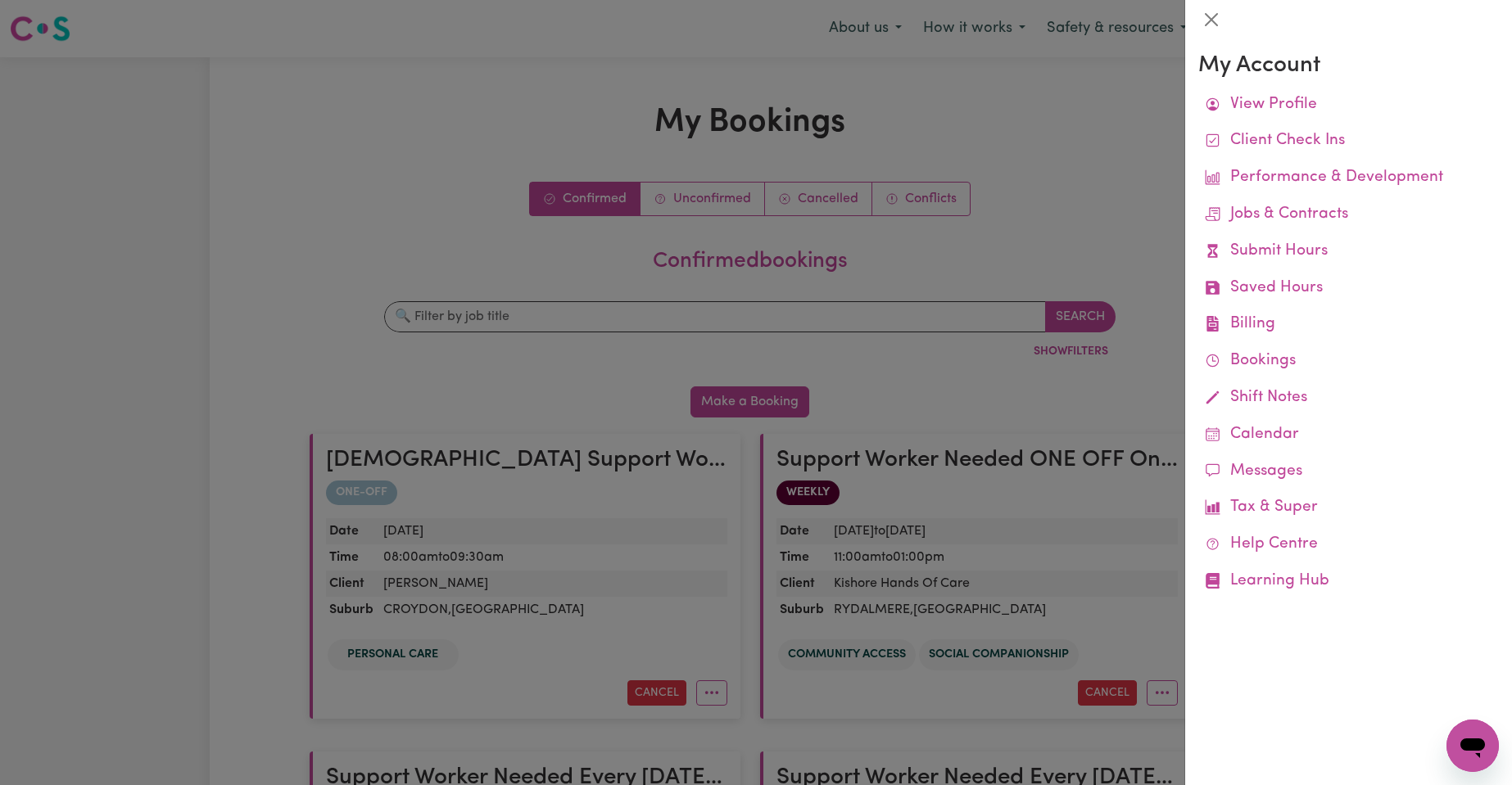
click at [714, 690] on div at bounding box center [756, 392] width 1512 height 785
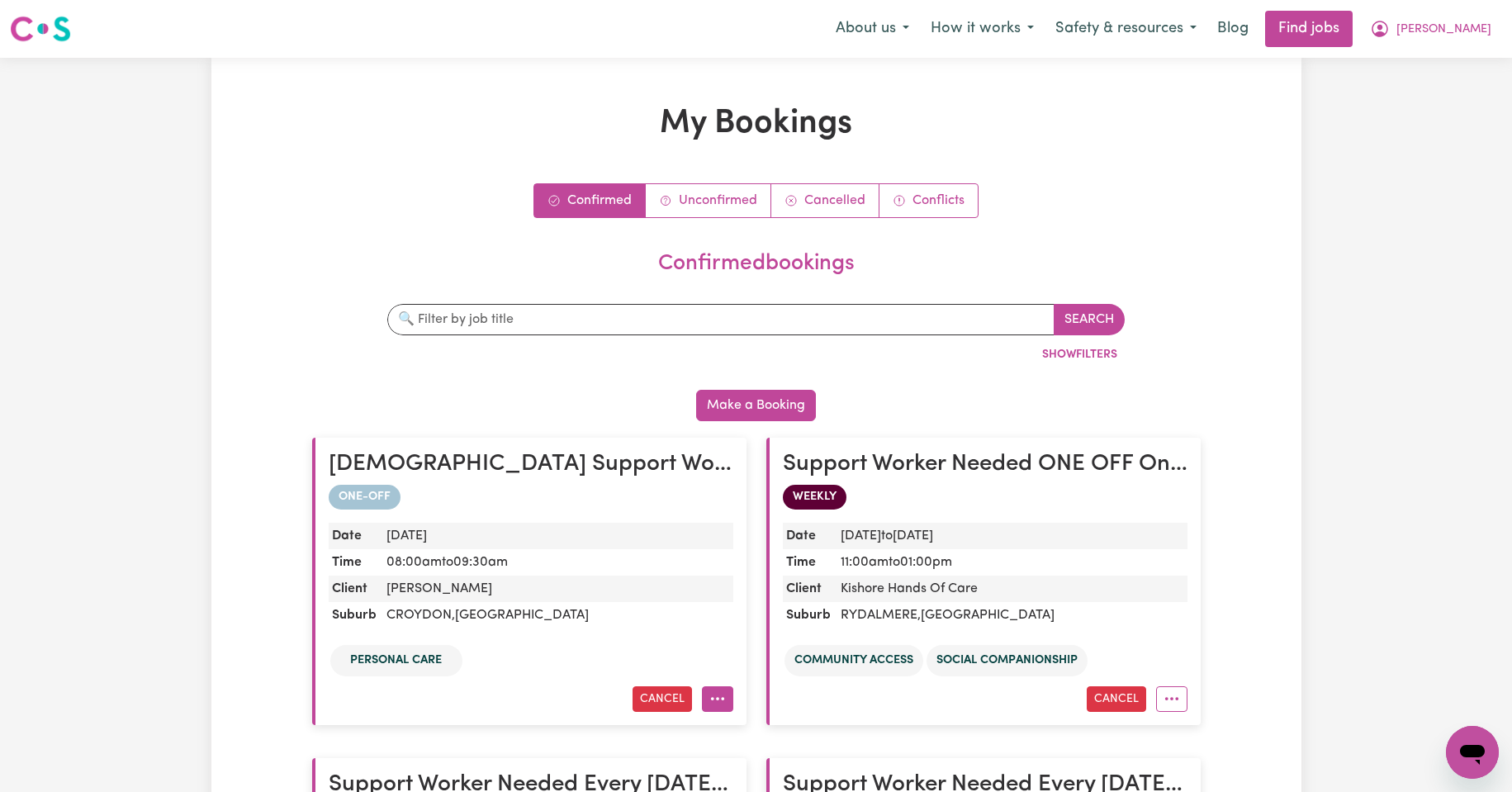
click at [713, 699] on circle "More options" at bounding box center [713, 699] width 4 height 4
click at [756, 589] on link "View in Calendar" at bounding box center [778, 593] width 150 height 33
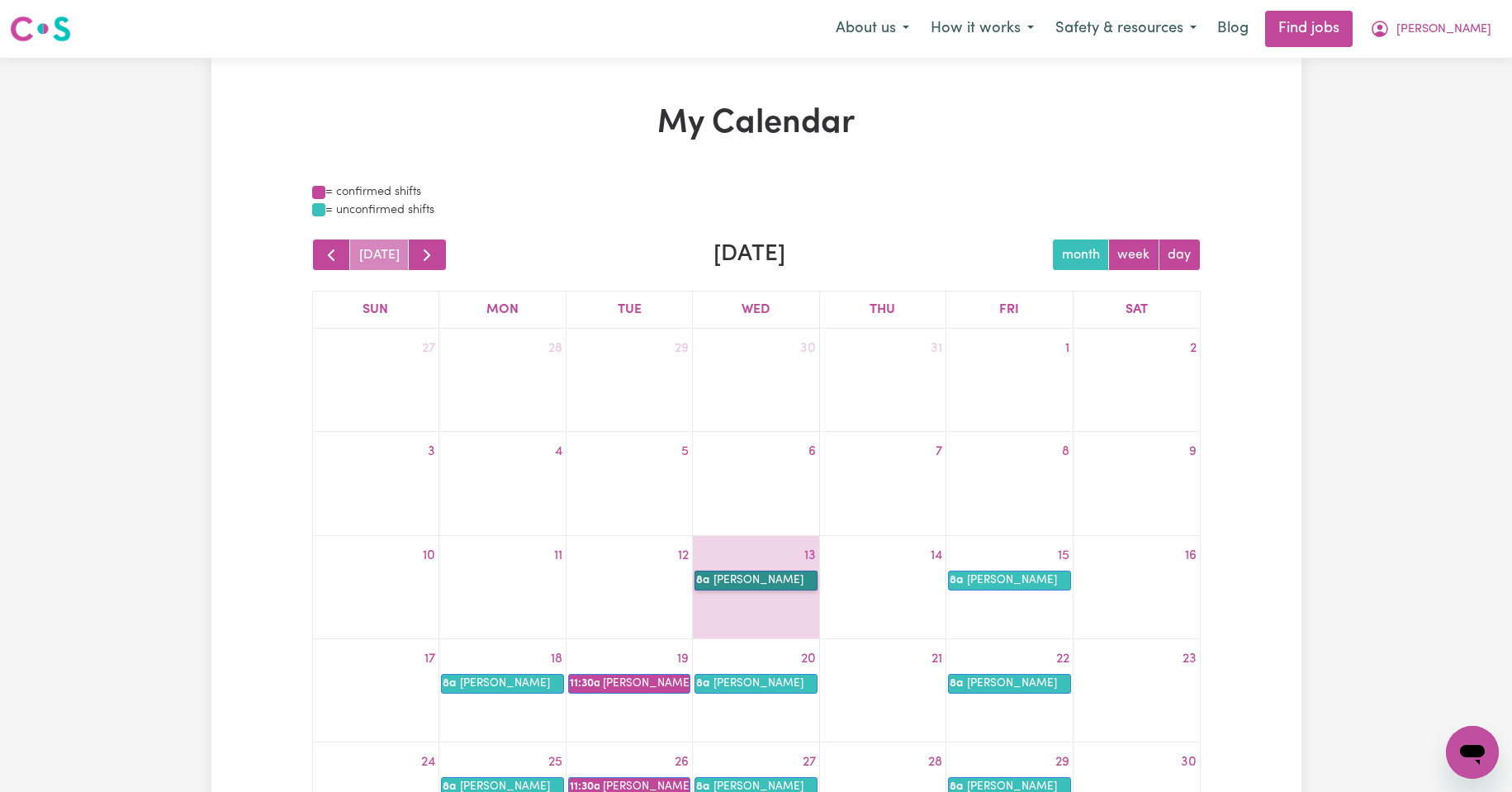
click at [755, 577] on link "8a [PERSON_NAME]" at bounding box center [756, 580] width 122 height 20
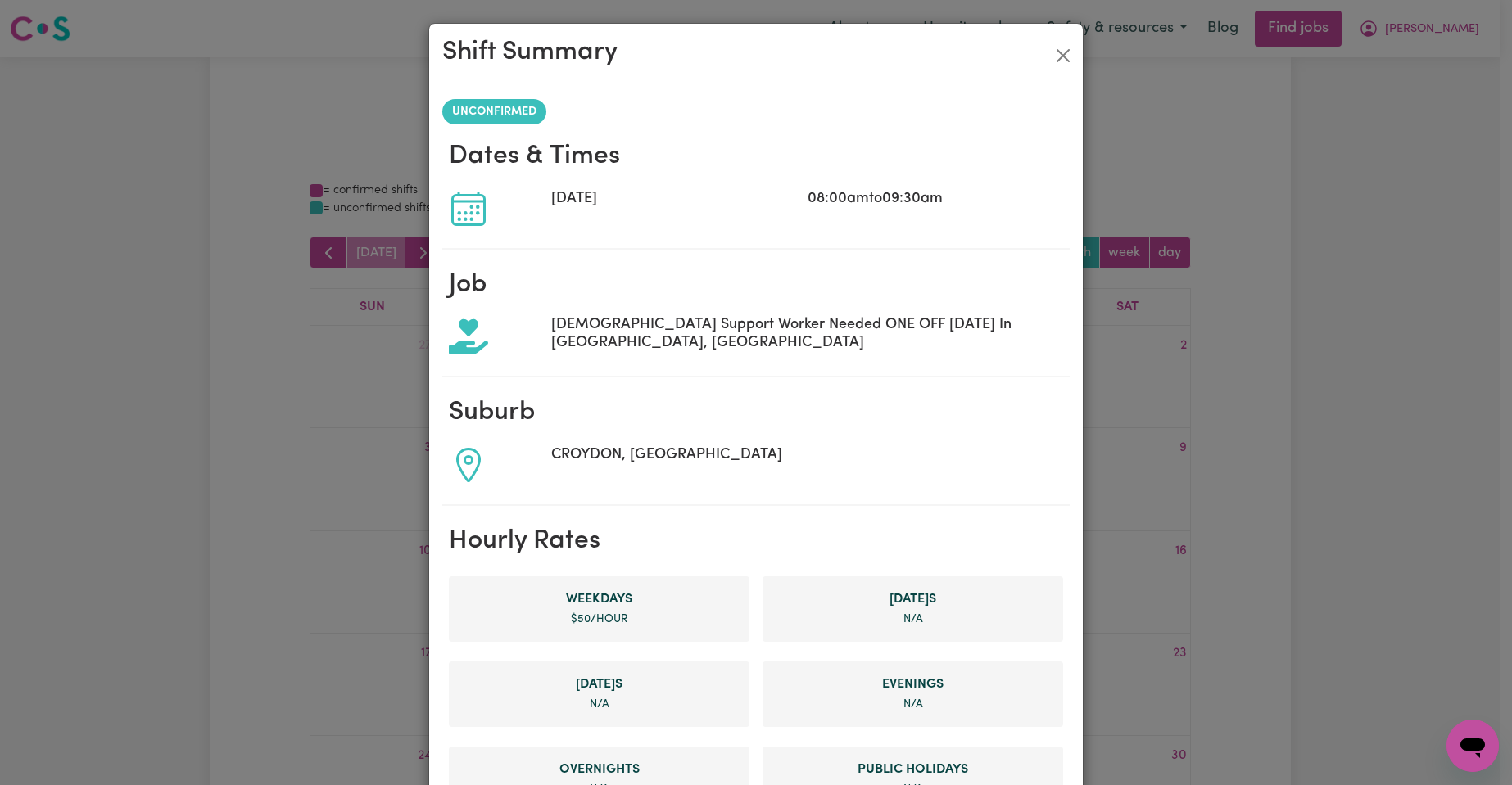
click at [463, 210] on icon at bounding box center [468, 209] width 39 height 39
click at [1057, 56] on button "Close" at bounding box center [1062, 56] width 26 height 26
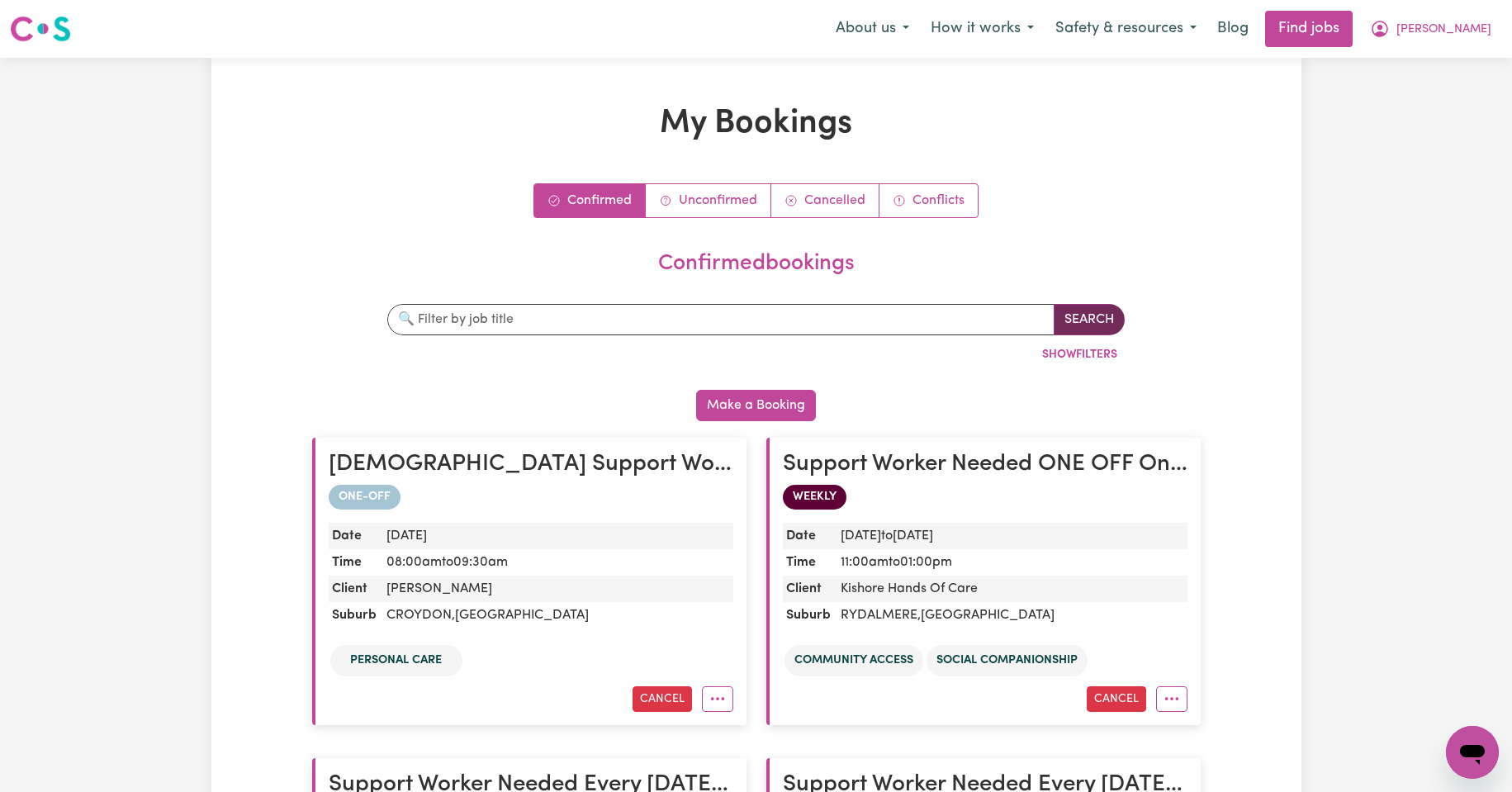
click at [1102, 322] on button "Search" at bounding box center [1089, 320] width 71 height 32
click at [584, 321] on input "text" at bounding box center [721, 320] width 668 height 32
